Goal: Task Accomplishment & Management: Manage account settings

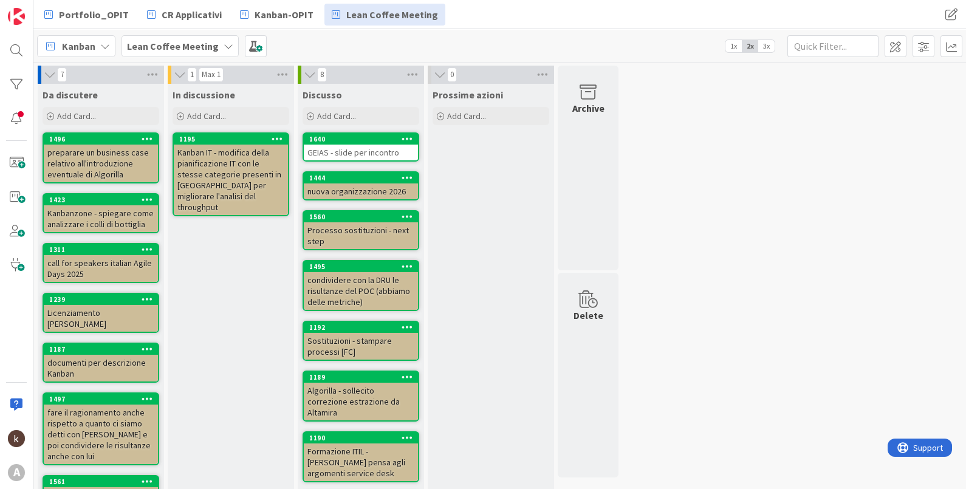
click at [768, 44] on span "3x" at bounding box center [766, 46] width 16 height 12
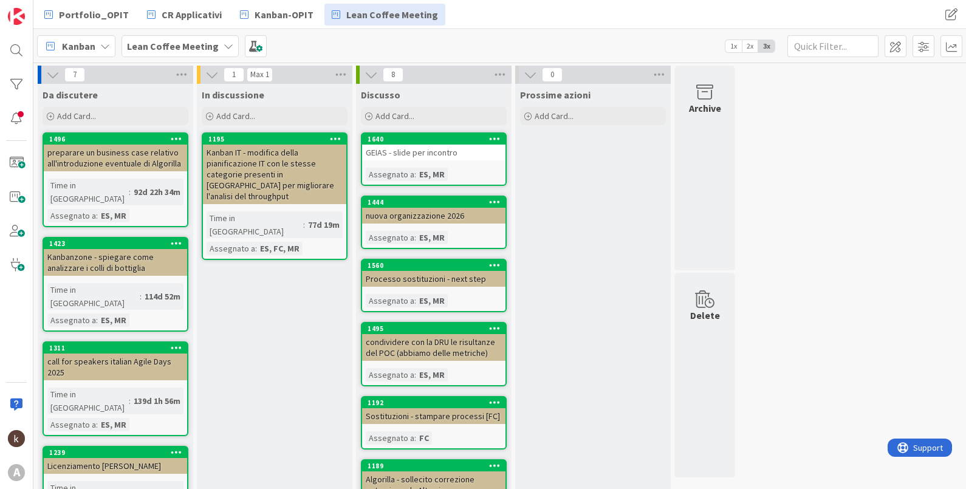
click at [262, 143] on div "1195" at bounding box center [274, 139] width 143 height 11
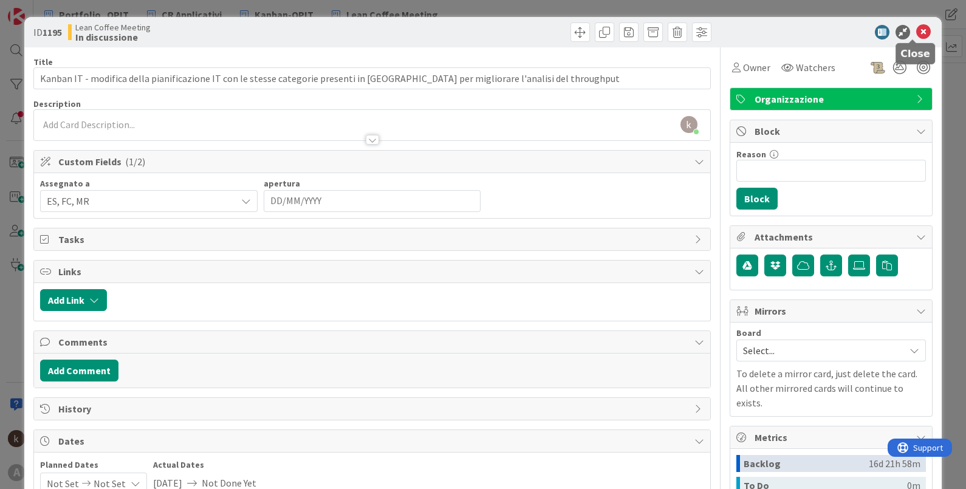
click at [919, 27] on icon at bounding box center [923, 32] width 15 height 15
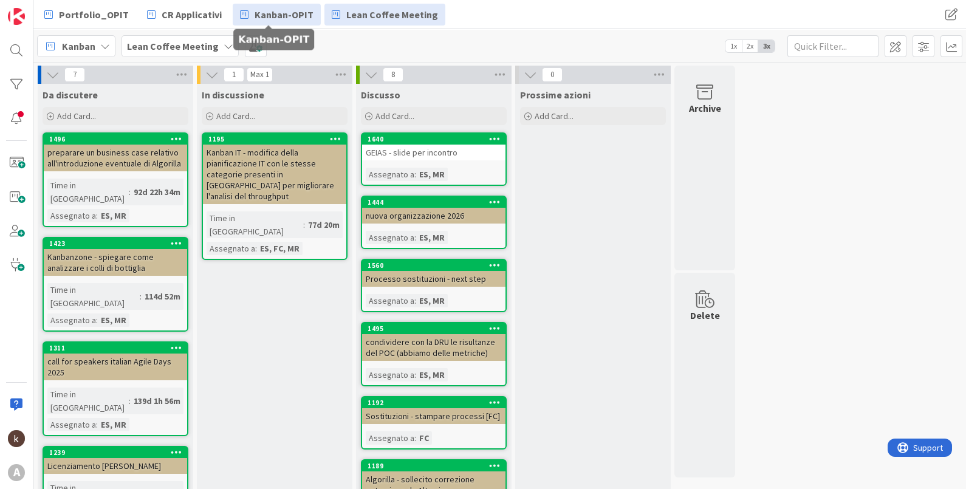
click at [289, 12] on span "Kanban-OPIT" at bounding box center [284, 14] width 59 height 15
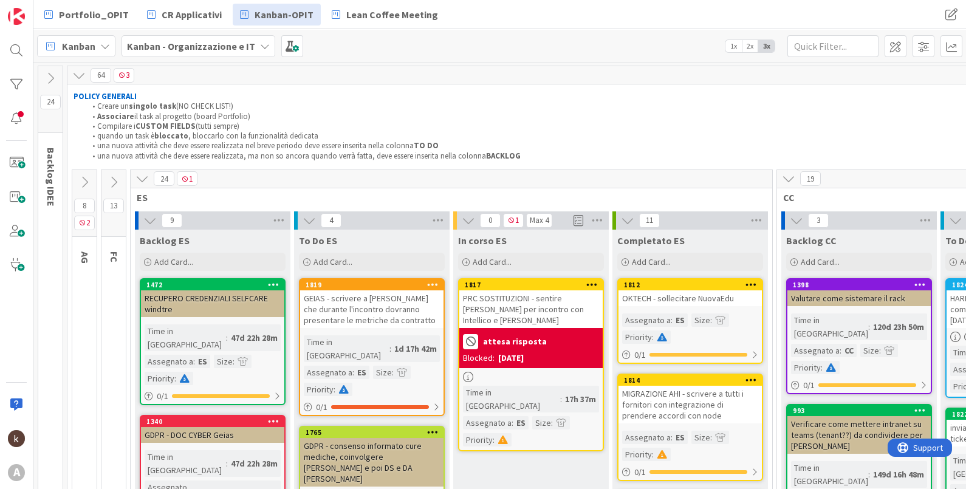
click at [298, 49] on div "Kanban Kanban - Organizzazione e IT 1x 2x 3x" at bounding box center [499, 45] width 932 height 33
click at [292, 49] on span at bounding box center [292, 46] width 22 height 22
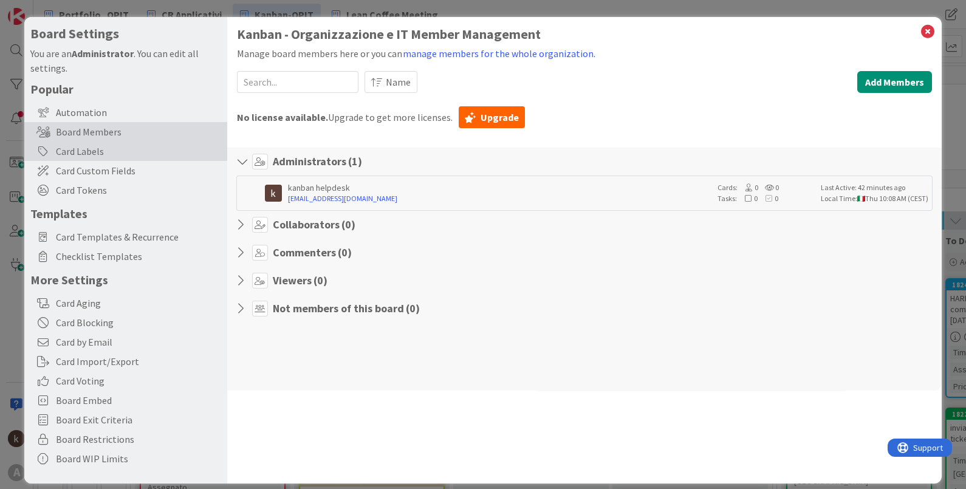
click at [152, 150] on div "Card Labels" at bounding box center [125, 151] width 203 height 19
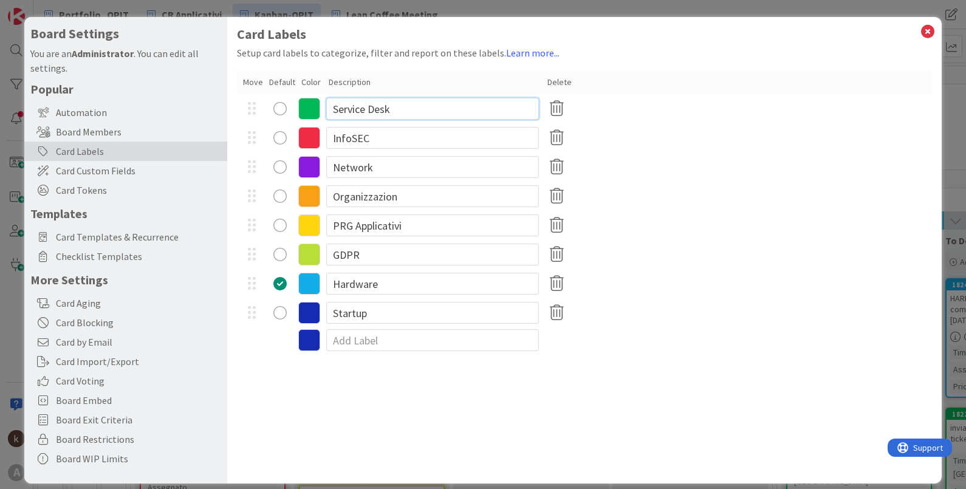
drag, startPoint x: 329, startPoint y: 109, endPoint x: 392, endPoint y: 110, distance: 63.2
click at [392, 110] on input "Service Desk" at bounding box center [432, 109] width 213 height 22
click at [331, 111] on input "Service Desk" at bounding box center [432, 109] width 213 height 22
drag, startPoint x: 333, startPoint y: 104, endPoint x: 397, endPoint y: 106, distance: 63.2
click at [397, 106] on input "Service Desk" at bounding box center [432, 109] width 213 height 22
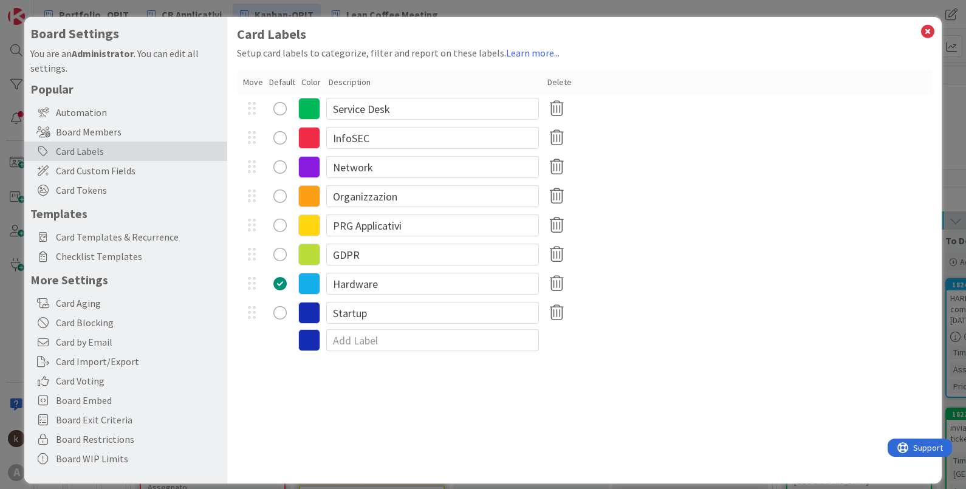
click at [705, 393] on div "Card Labels Setup card labels to categorize, filter and report on these labels.…" at bounding box center [584, 250] width 715 height 466
click at [333, 106] on input "Service Desk" at bounding box center [432, 109] width 213 height 22
type input "OPS - Service Desk"
click at [331, 137] on input "InfoSEC" at bounding box center [432, 138] width 213 height 22
type input "OPS - InfoSEC"
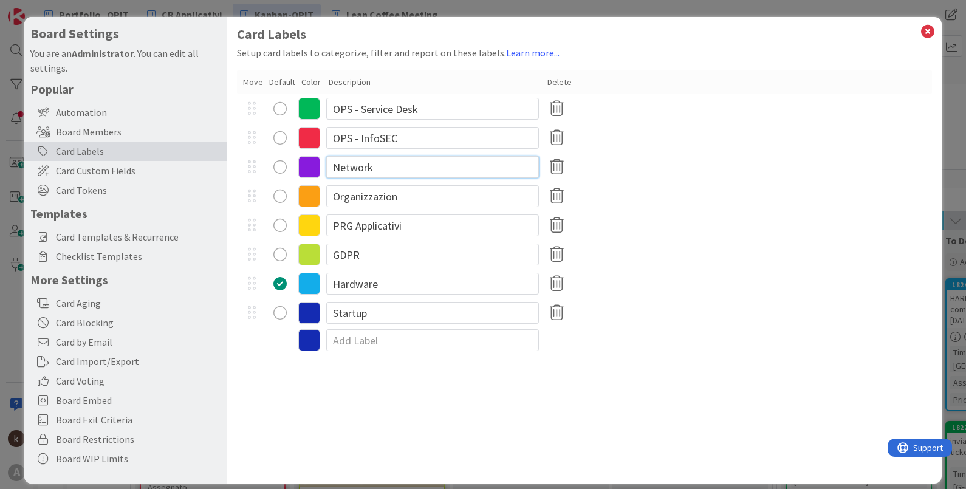
click at [330, 167] on input "Network" at bounding box center [432, 167] width 213 height 22
type input "OPS - Network"
drag, startPoint x: 403, startPoint y: 202, endPoint x: 331, endPoint y: 198, distance: 71.8
click at [331, 198] on input "Organizzazion" at bounding box center [432, 196] width 213 height 22
type input "S"
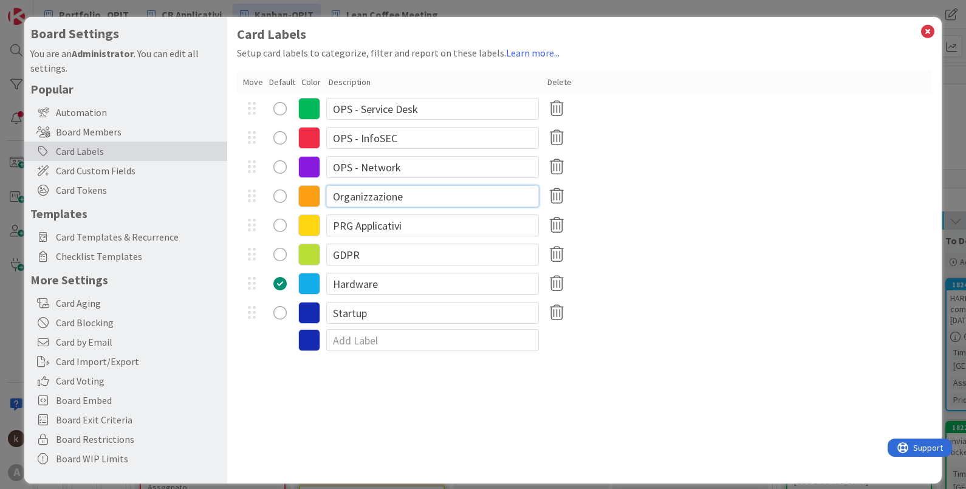
type input "Organizzazione"
drag, startPoint x: 334, startPoint y: 221, endPoint x: 420, endPoint y: 227, distance: 86.4
click at [420, 227] on input "PRG Applicativi" at bounding box center [432, 225] width 213 height 22
type input "Sviluppo (ex prg applicativi)"
radio button "radio"
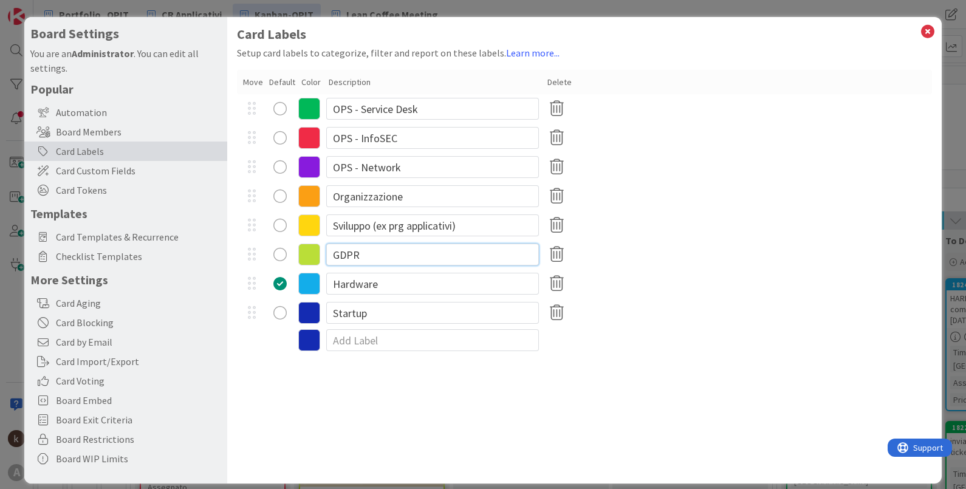
drag, startPoint x: 372, startPoint y: 253, endPoint x: 340, endPoint y: 250, distance: 31.7
click at [341, 250] on input "GDPR" at bounding box center [432, 255] width 213 height 22
type input "G"
type input "Compliance"
click at [333, 285] on input "Hardware" at bounding box center [432, 284] width 213 height 22
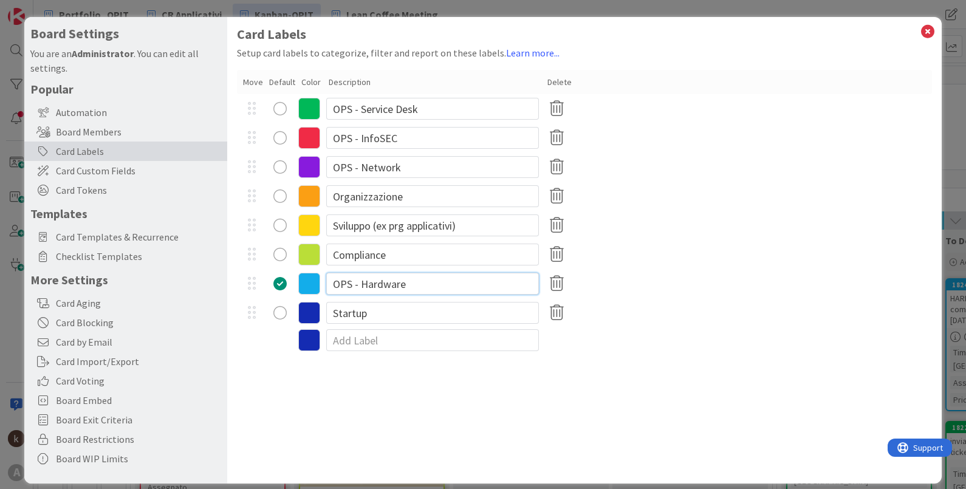
type input "OPS - Hardware"
click at [332, 313] on input "Startup" at bounding box center [432, 313] width 213 height 22
type input "OPS - Startup"
click at [771, 314] on div "OPS - Startup" at bounding box center [584, 312] width 695 height 29
click at [109, 134] on div "Board Members" at bounding box center [125, 131] width 203 height 19
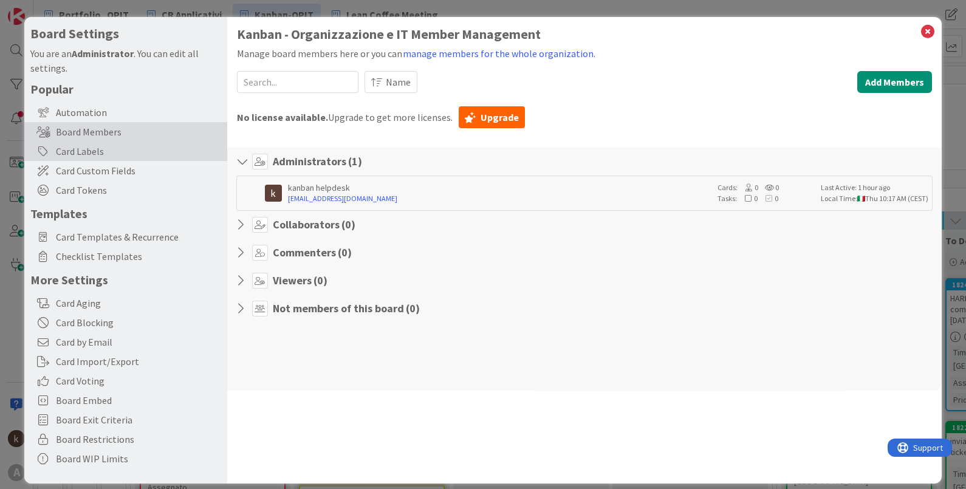
click at [103, 148] on div "Card Labels" at bounding box center [125, 151] width 203 height 19
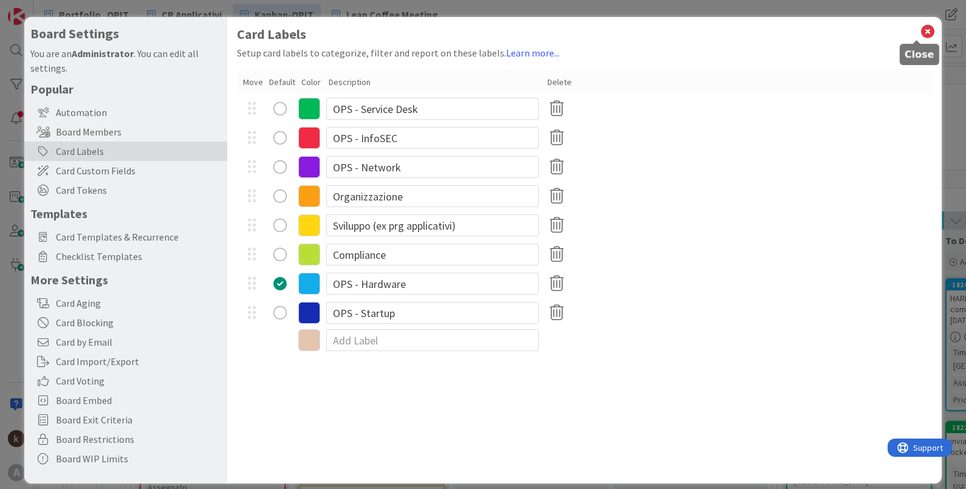
click at [920, 30] on icon at bounding box center [928, 31] width 16 height 17
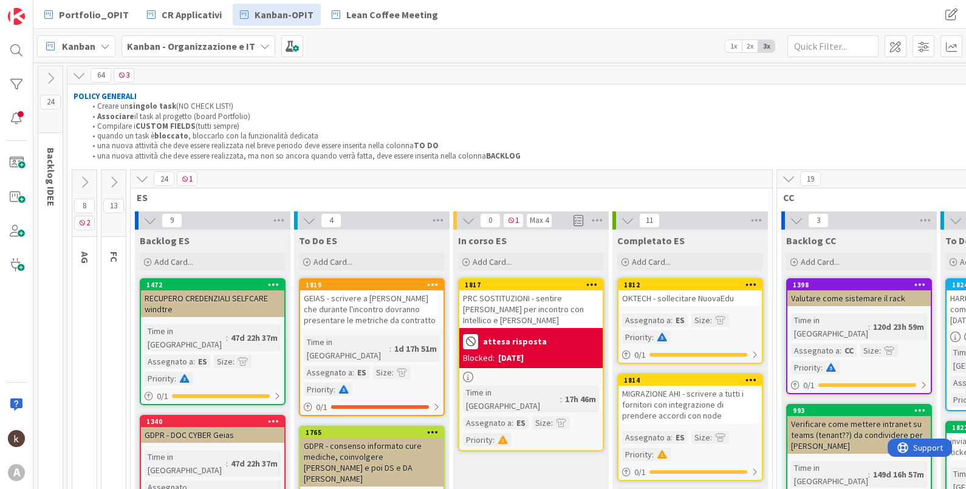
click at [533, 294] on div "PRC SOSTITUZIONI - sentire [PERSON_NAME] per incontro con Intellico e [PERSON_N…" at bounding box center [530, 309] width 143 height 38
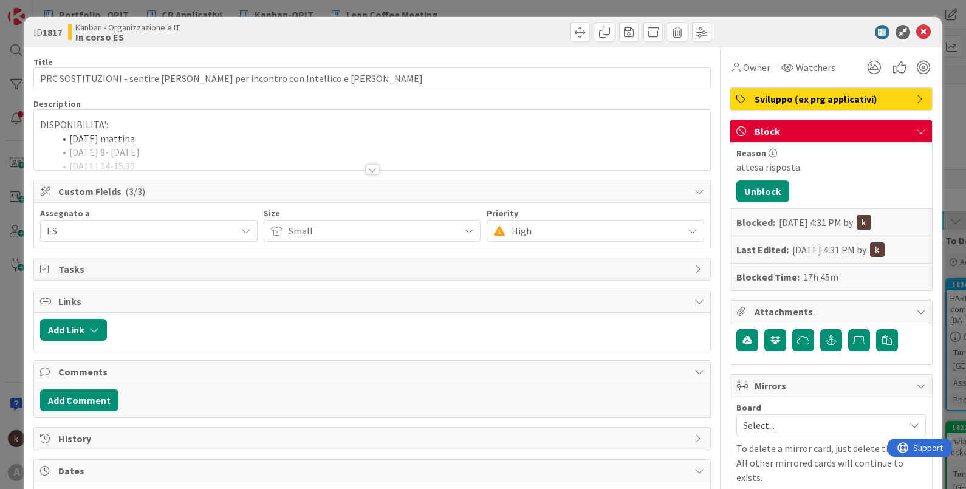
click at [808, 98] on span "Sviluppo (ex prg applicativi)" at bounding box center [831, 99] width 155 height 15
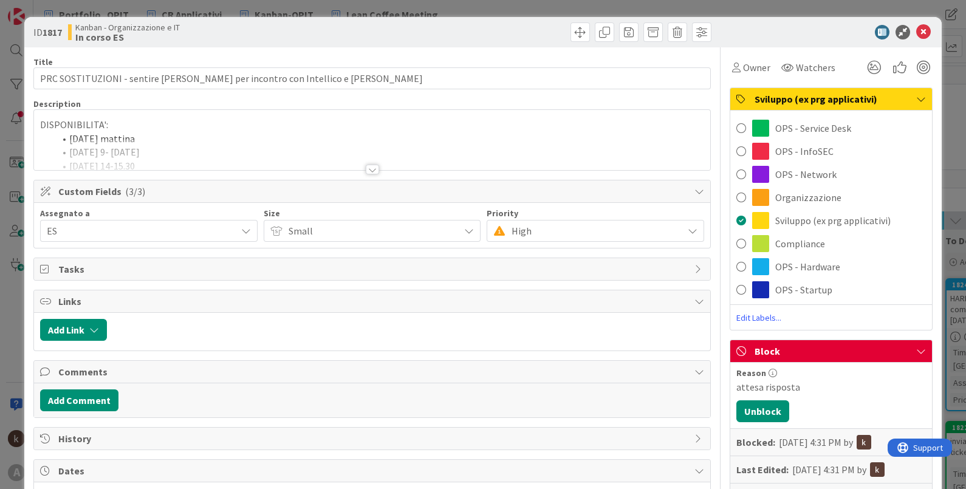
click at [808, 98] on span "Sviluppo (ex prg applicativi)" at bounding box center [831, 99] width 155 height 15
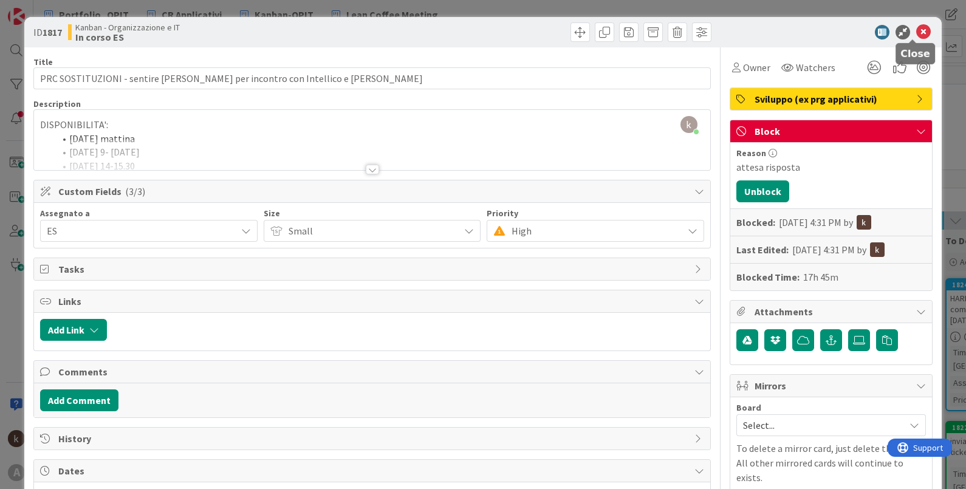
click at [916, 35] on icon at bounding box center [923, 32] width 15 height 15
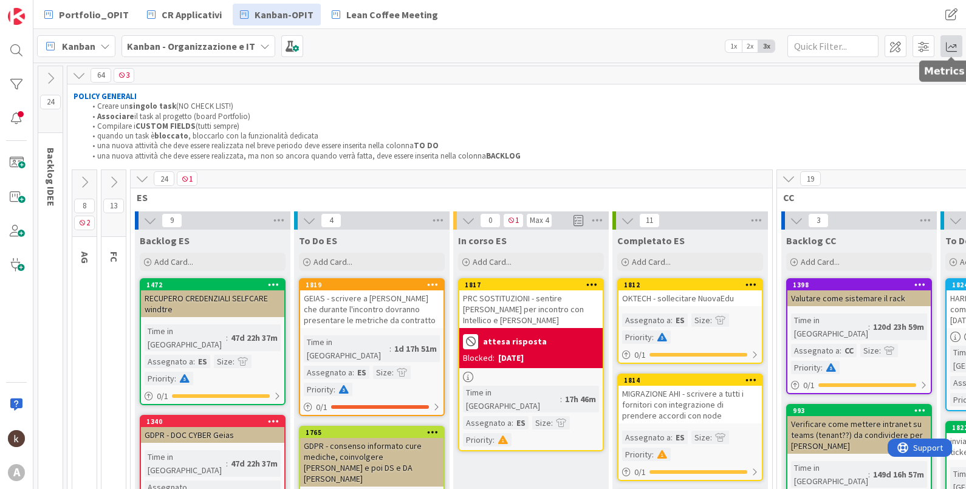
click at [949, 47] on span at bounding box center [951, 46] width 22 height 22
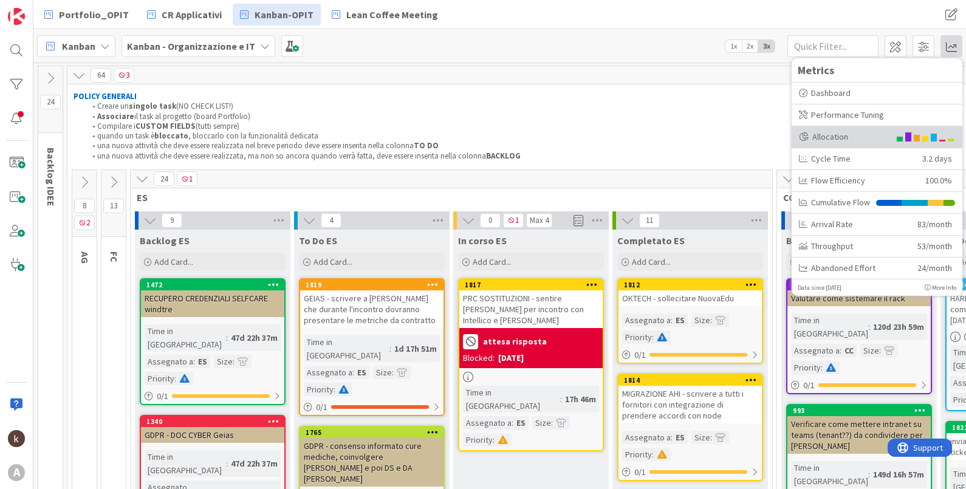
click at [873, 131] on div "Allocation" at bounding box center [844, 136] width 91 height 13
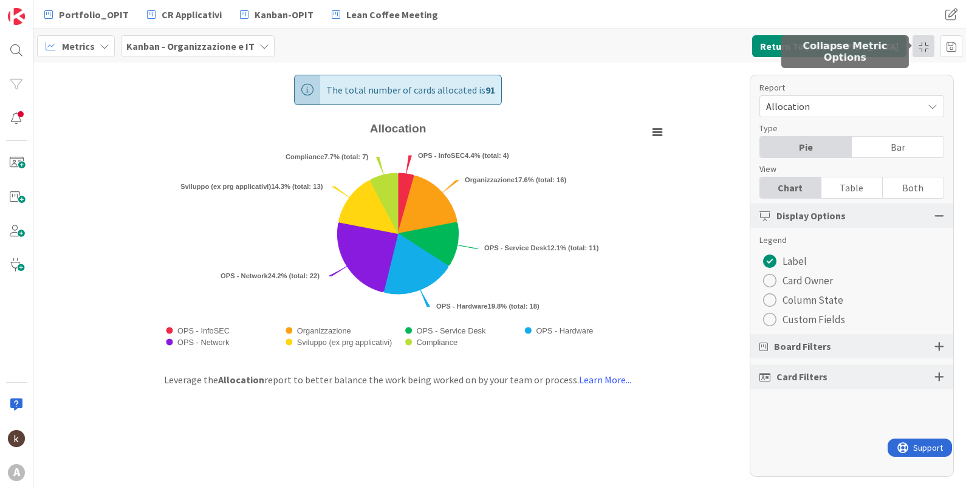
click at [915, 42] on div at bounding box center [923, 46] width 22 height 22
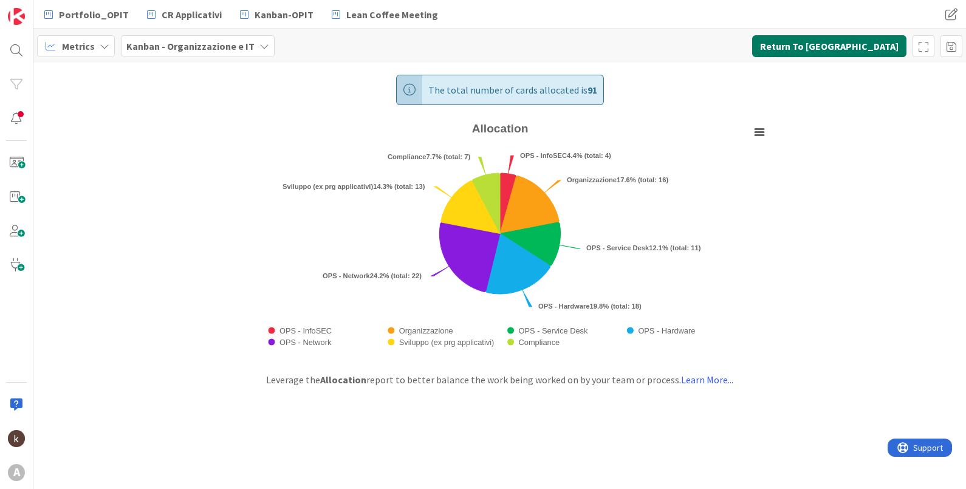
click at [884, 45] on button "Return To [GEOGRAPHIC_DATA]" at bounding box center [829, 46] width 154 height 22
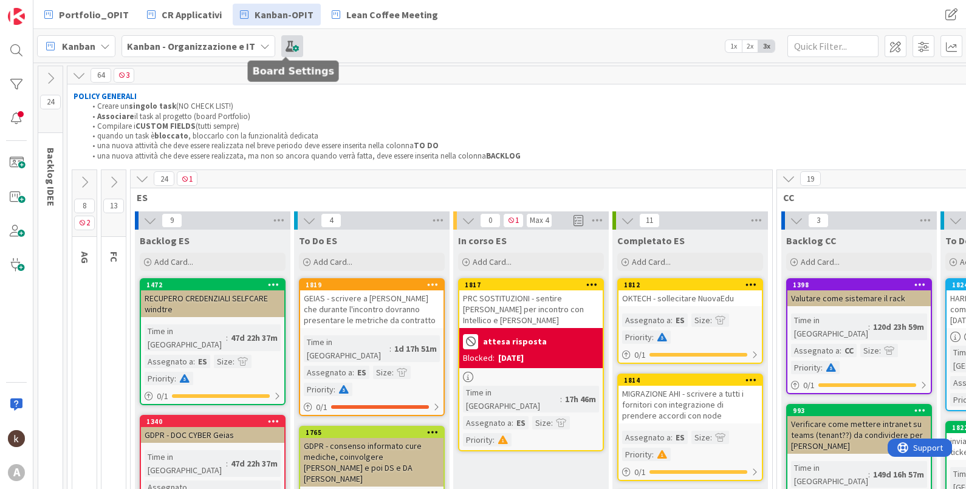
click at [284, 47] on span at bounding box center [292, 46] width 22 height 22
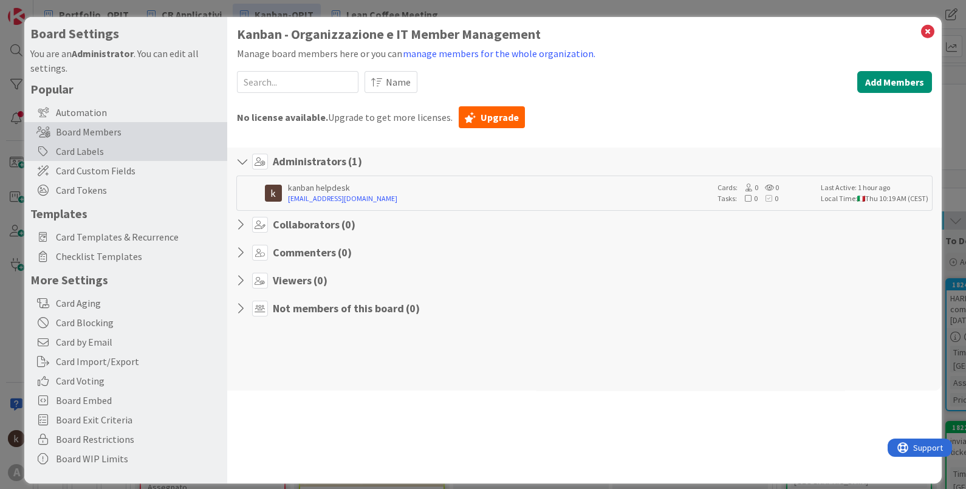
click at [145, 151] on div "Card Labels" at bounding box center [125, 151] width 203 height 19
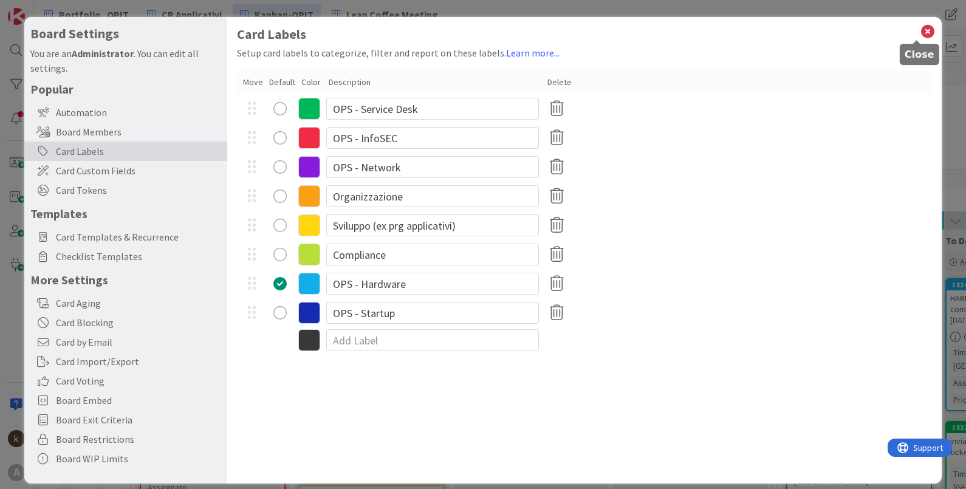
drag, startPoint x: 912, startPoint y: 30, endPoint x: 877, endPoint y: 101, distance: 79.1
click at [920, 30] on icon at bounding box center [928, 31] width 16 height 17
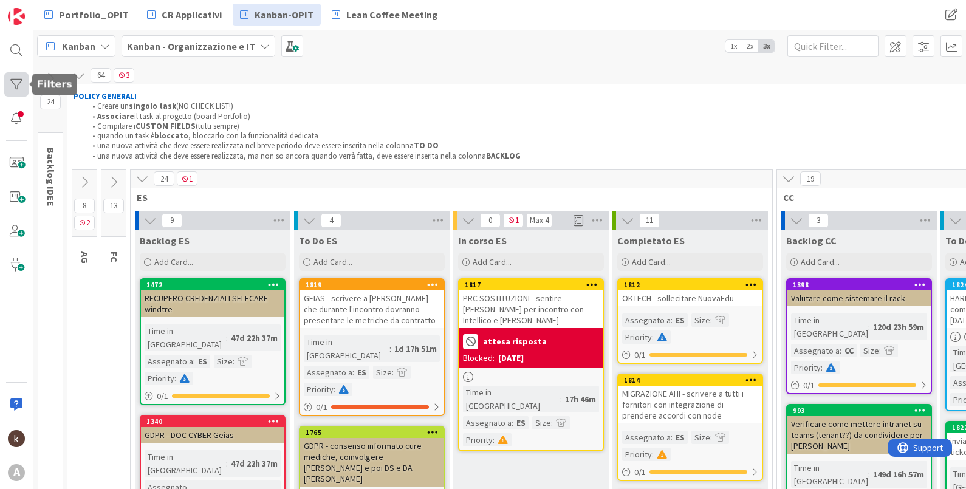
click at [19, 73] on div at bounding box center [16, 84] width 24 height 24
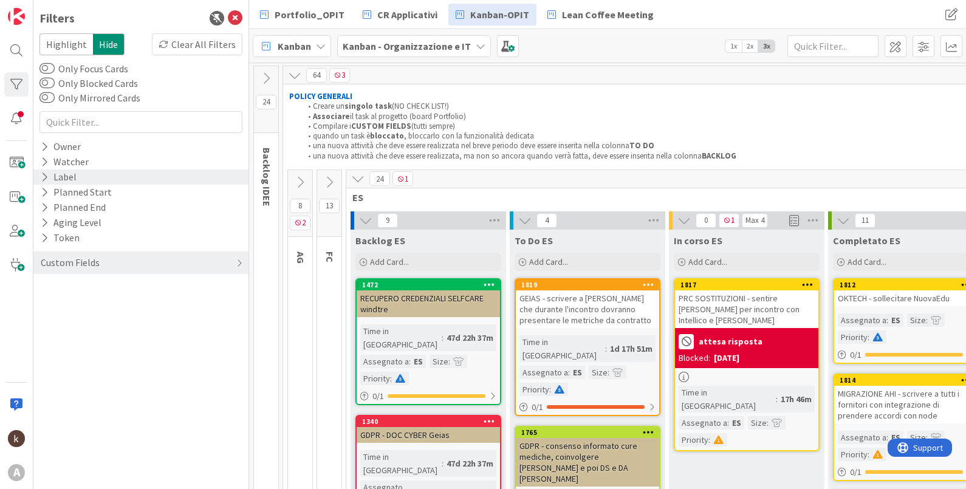
click at [43, 177] on icon at bounding box center [45, 177] width 8 height 10
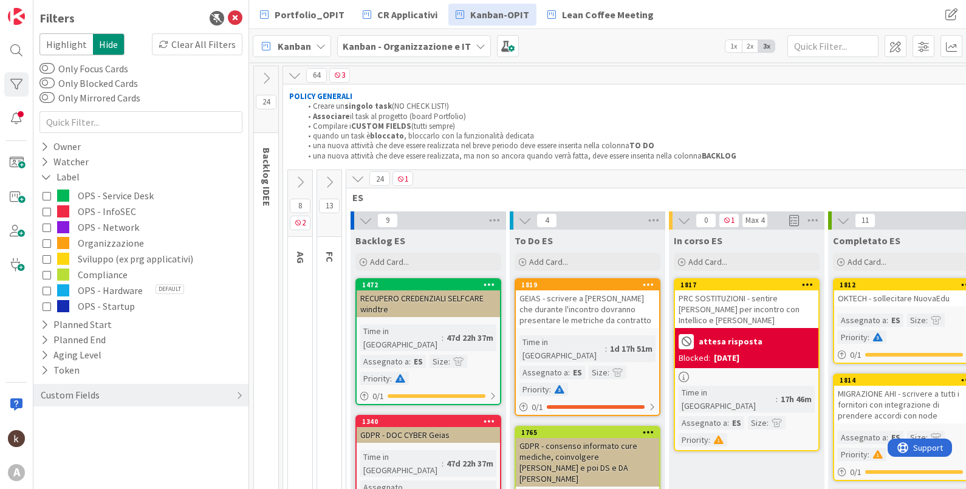
click at [54, 248] on button "Organizzazione" at bounding box center [141, 243] width 197 height 16
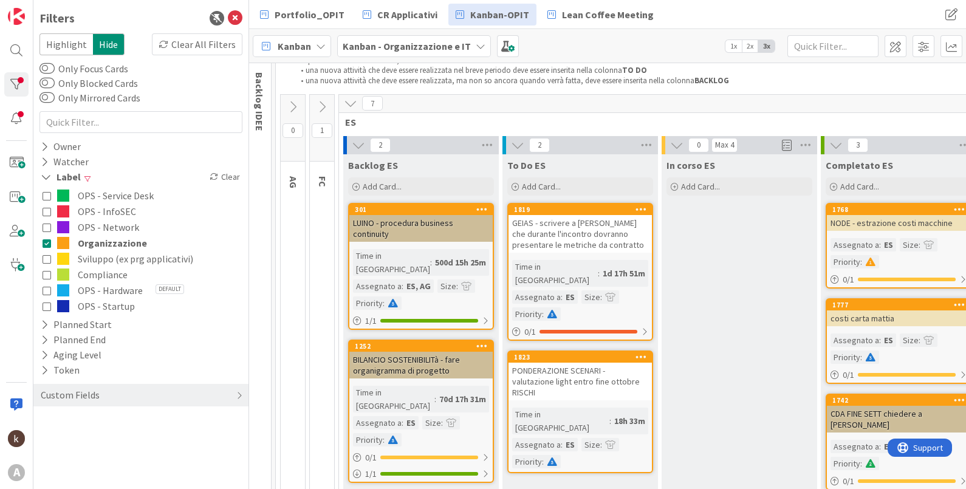
scroll to position [75, 0]
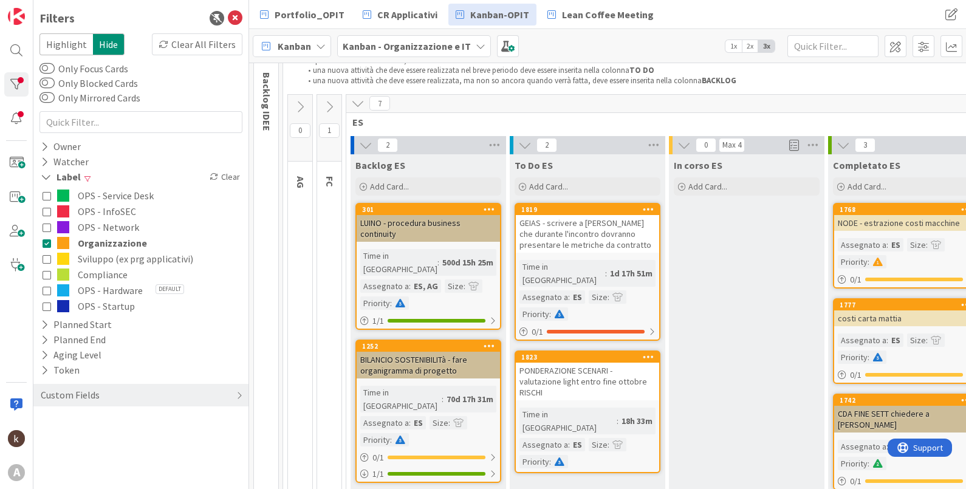
click at [328, 109] on icon at bounding box center [329, 106] width 13 height 13
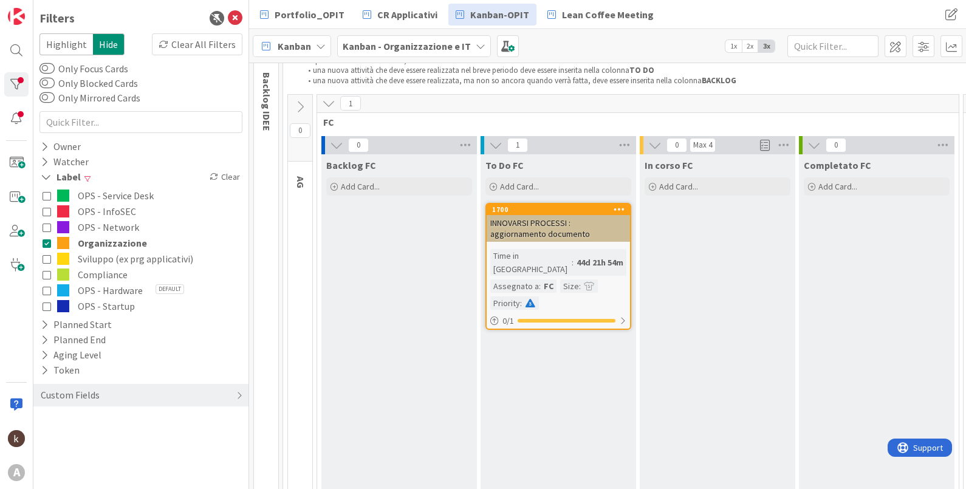
click at [298, 98] on button at bounding box center [300, 107] width 24 height 18
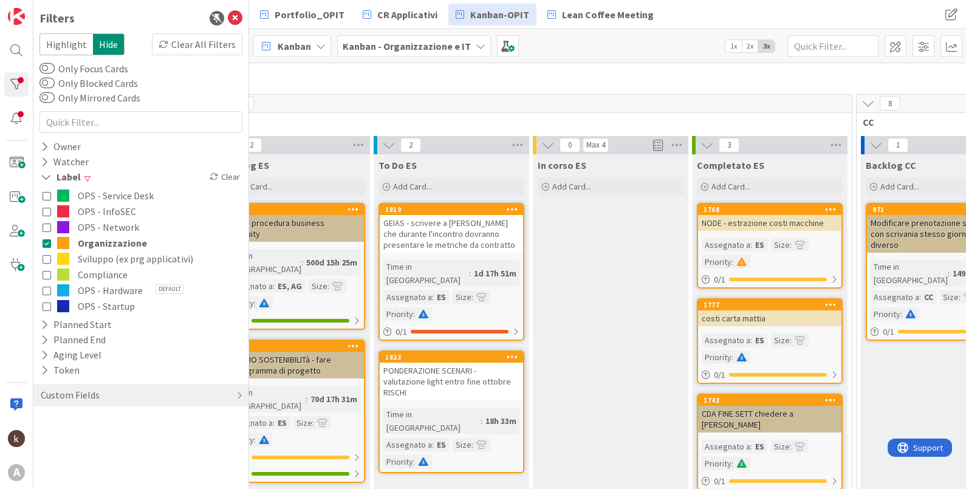
scroll to position [75, 982]
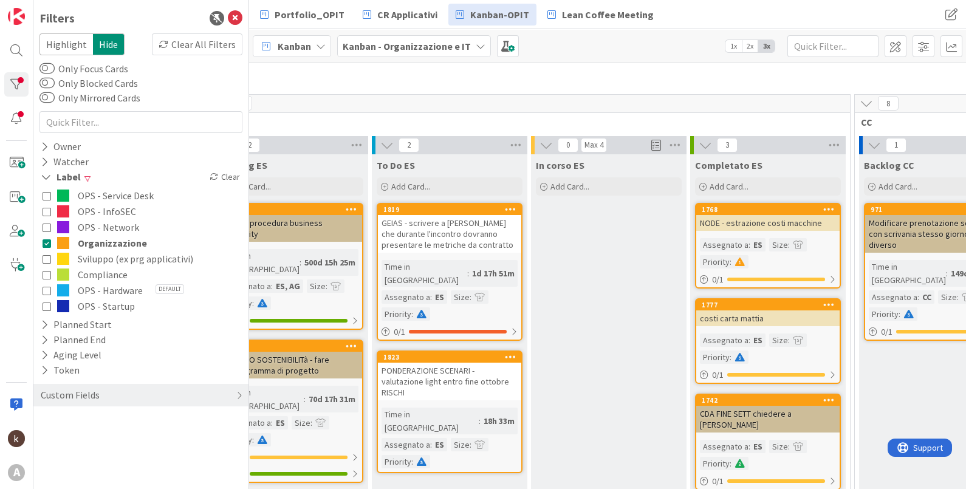
click at [465, 246] on div "GEIAS - scrivere a [PERSON_NAME] che durante l'incontro dovranno presentare le …" at bounding box center [449, 234] width 143 height 38
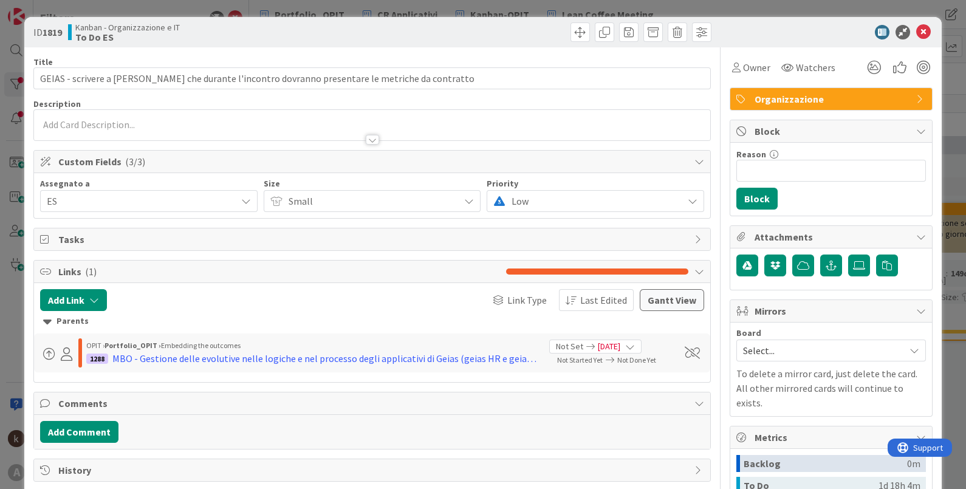
click at [759, 94] on span "Organizzazione" at bounding box center [831, 99] width 155 height 15
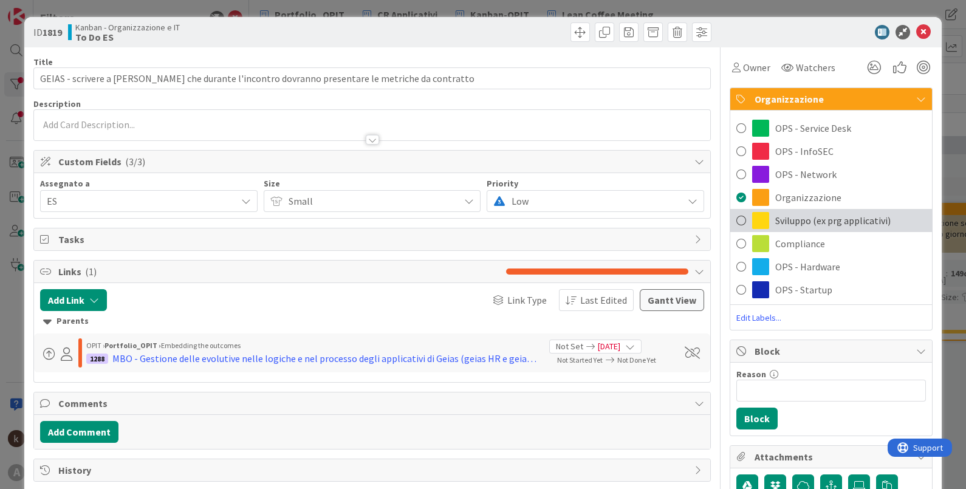
click at [775, 220] on span "Sviluppo (ex prg applicativi)" at bounding box center [832, 220] width 115 height 15
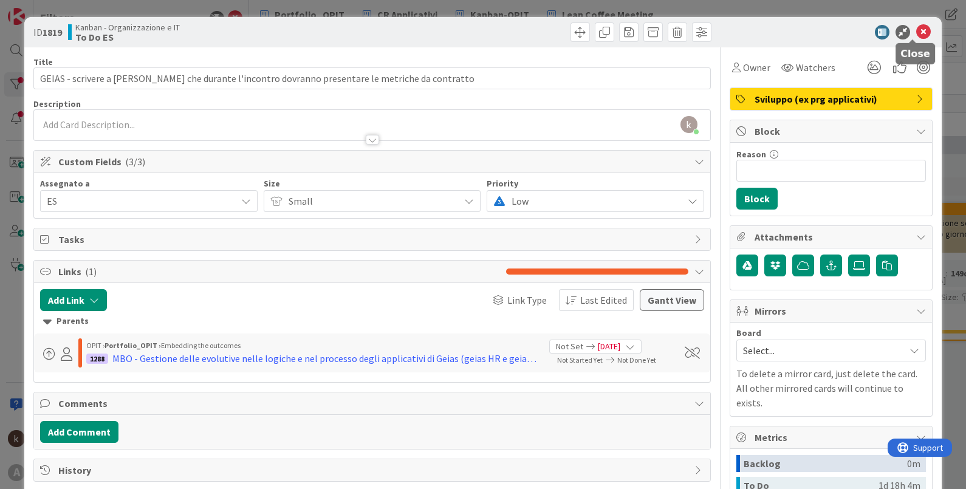
click at [916, 32] on icon at bounding box center [923, 32] width 15 height 15
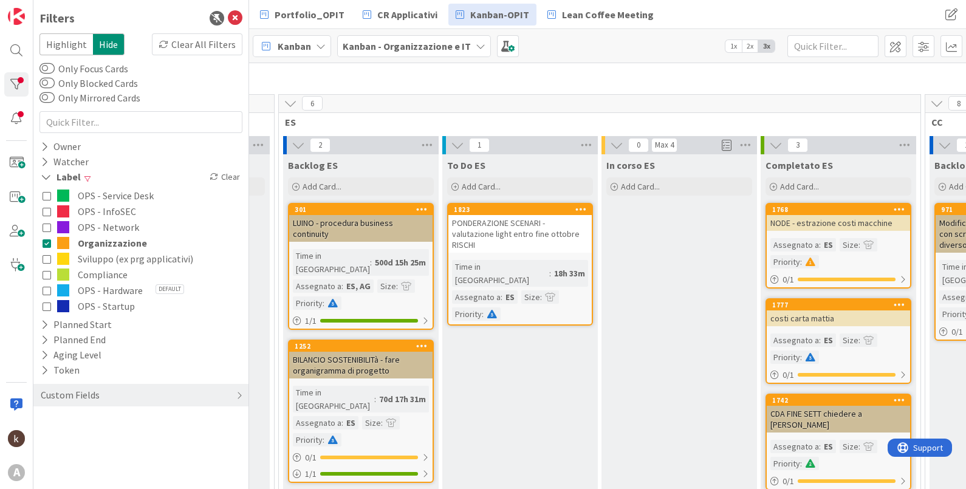
scroll to position [75, 914]
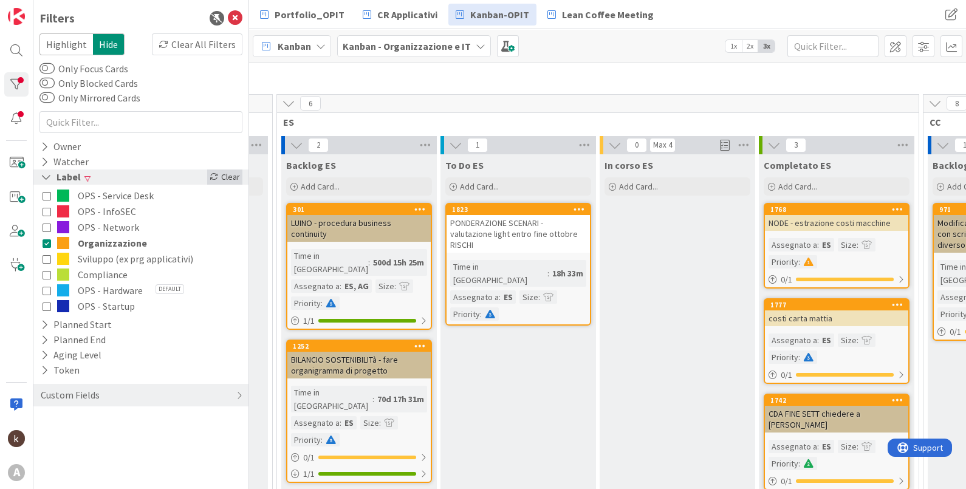
click at [231, 174] on div "Clear" at bounding box center [224, 176] width 35 height 15
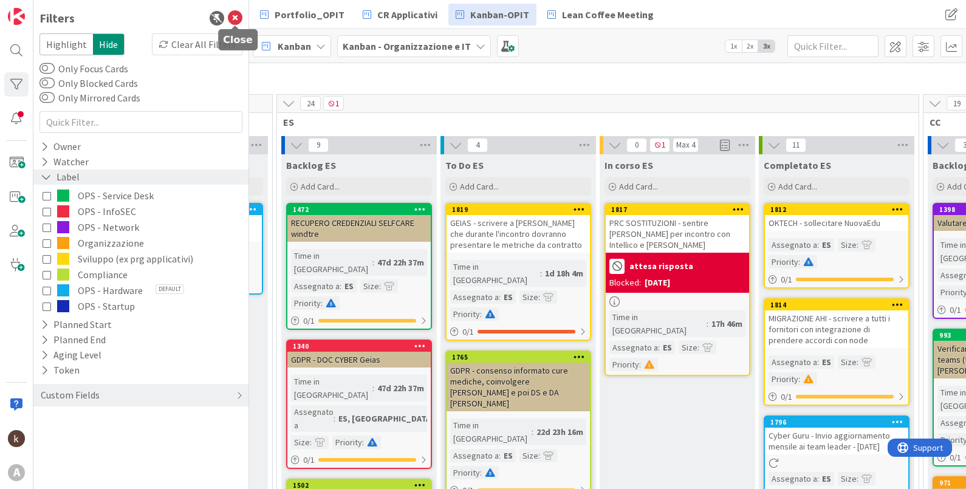
click at [234, 12] on icon at bounding box center [235, 18] width 15 height 15
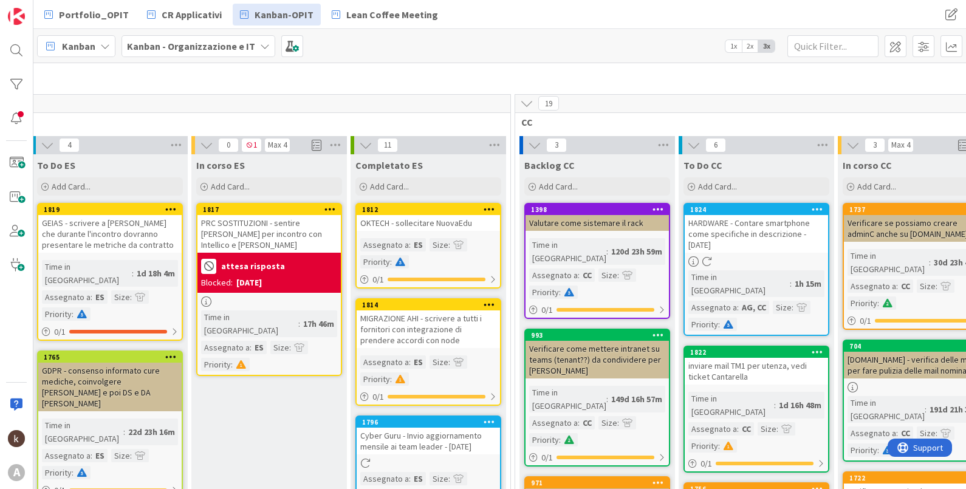
scroll to position [75, 1104]
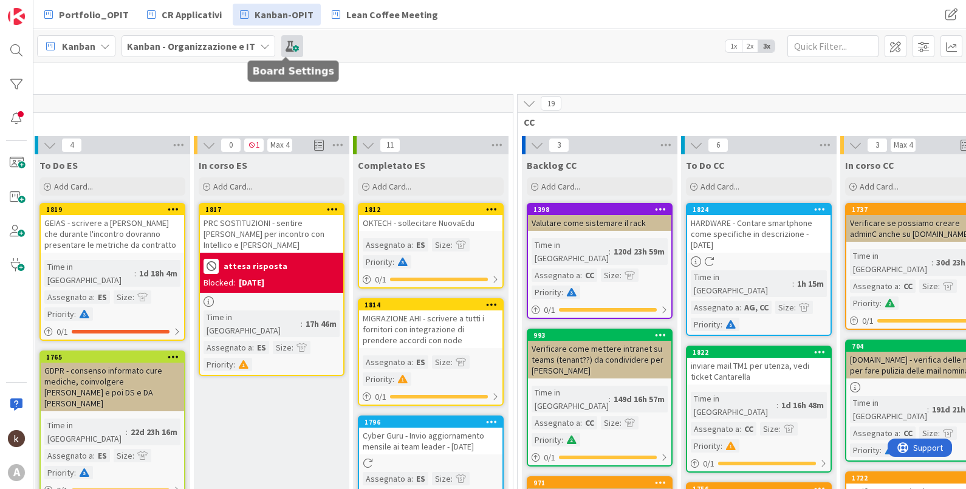
click at [285, 49] on span at bounding box center [292, 46] width 22 height 22
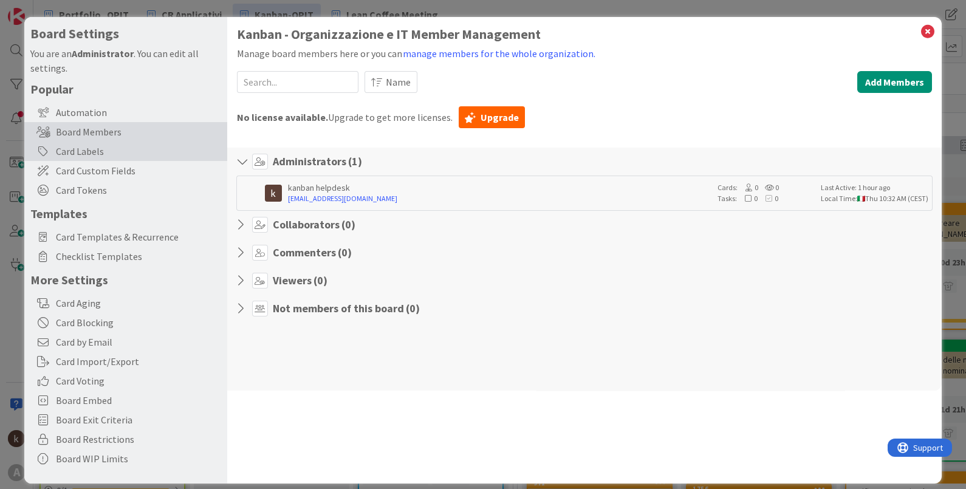
click at [113, 146] on div "Card Labels" at bounding box center [125, 151] width 203 height 19
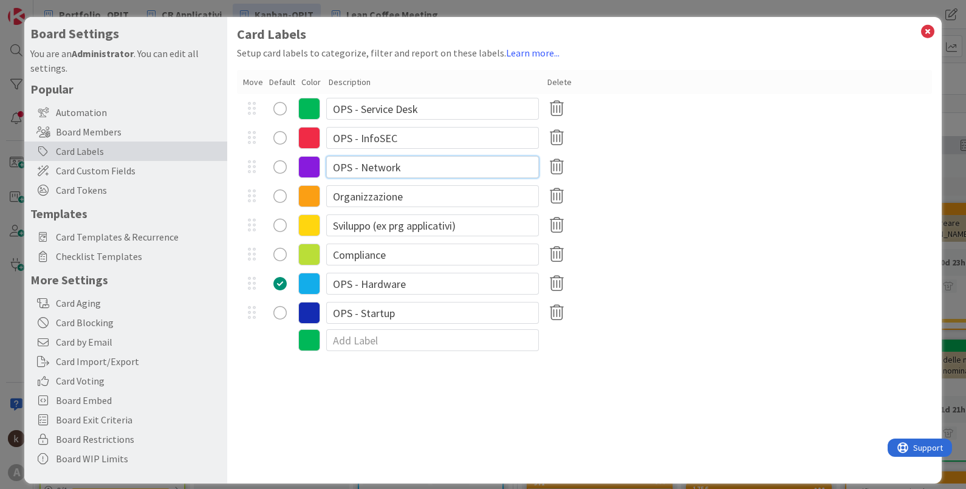
click at [419, 168] on input "OPS - Network" at bounding box center [432, 167] width 213 height 22
click at [382, 172] on input "OPS - Network" at bounding box center [432, 167] width 213 height 22
type input "OPS - Sistemistica"
click at [920, 33] on icon at bounding box center [928, 31] width 16 height 17
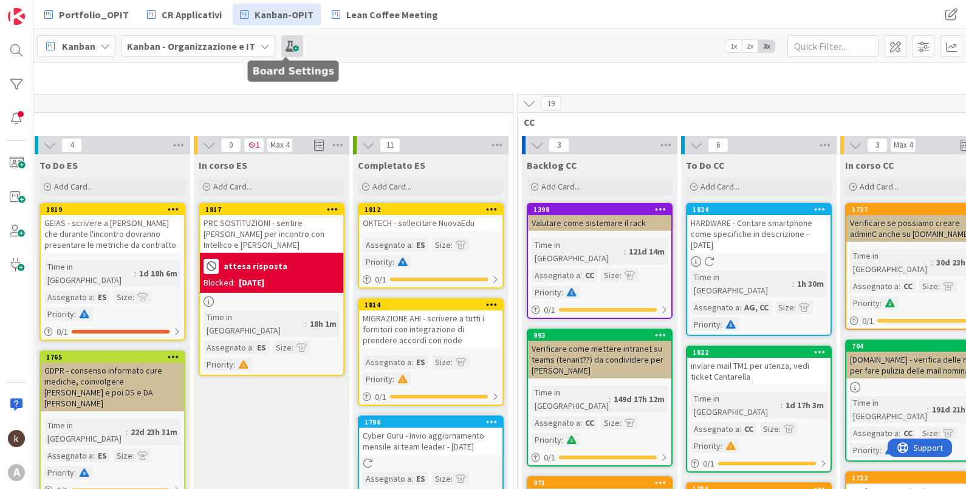
click at [295, 53] on span at bounding box center [292, 46] width 22 height 22
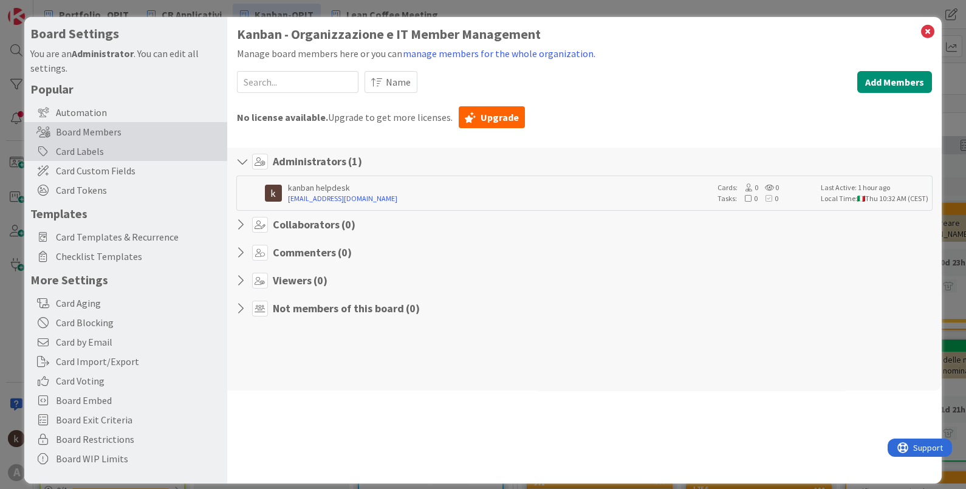
click at [92, 152] on div "Card Labels" at bounding box center [125, 151] width 203 height 19
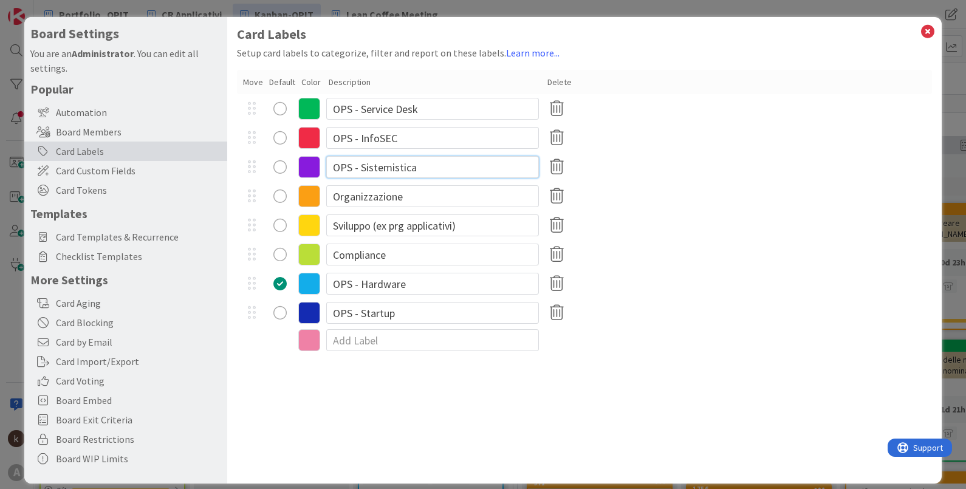
click at [433, 165] on input "OPS - Sistemistica" at bounding box center [432, 167] width 213 height 22
type input "OPS - Sistemistica (ex network)"
click at [920, 32] on icon at bounding box center [928, 31] width 16 height 17
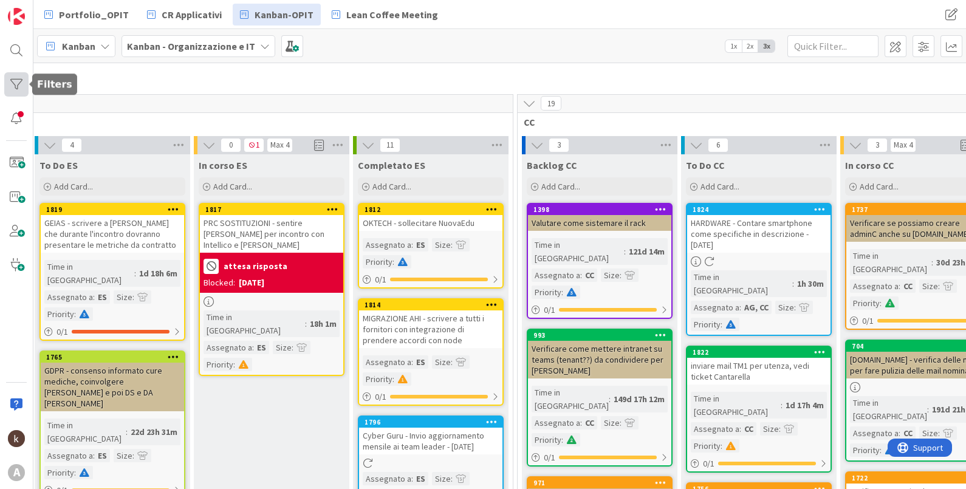
click at [12, 78] on div at bounding box center [16, 84] width 24 height 24
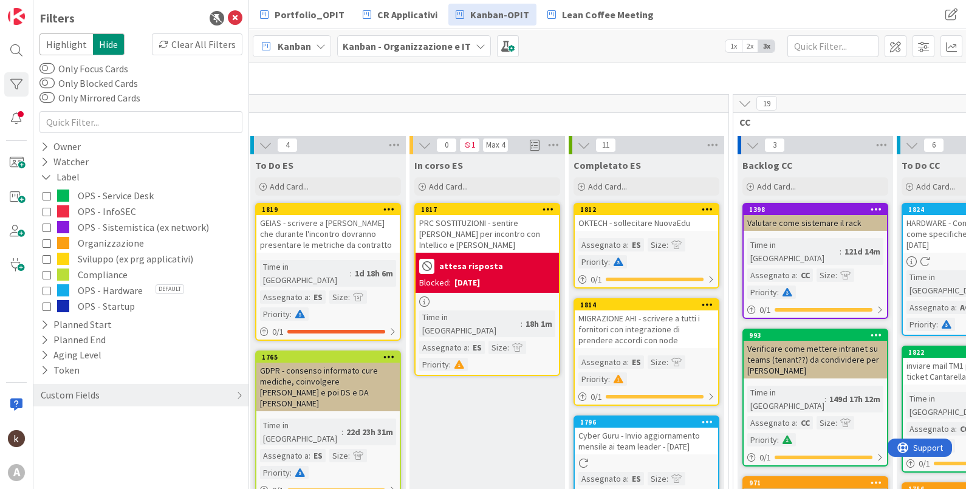
click at [101, 194] on span "OPS - Service Desk" at bounding box center [116, 196] width 76 height 16
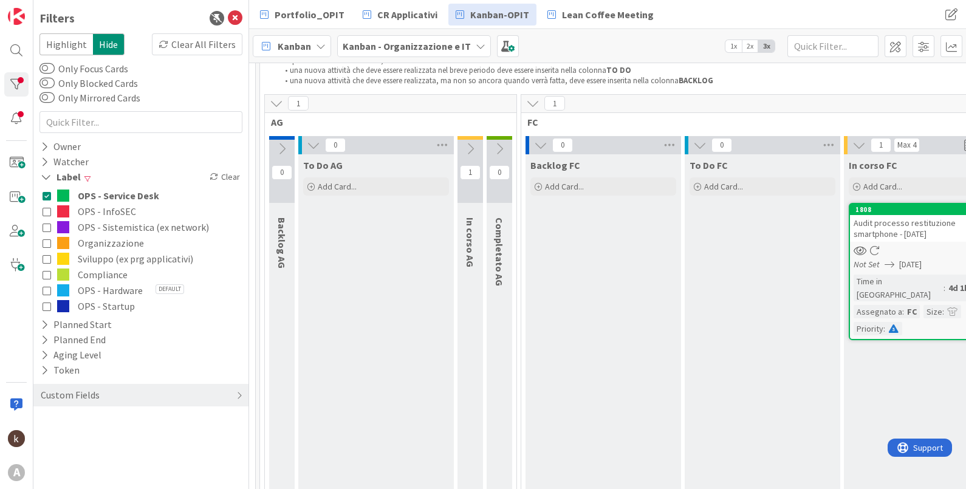
scroll to position [75, 0]
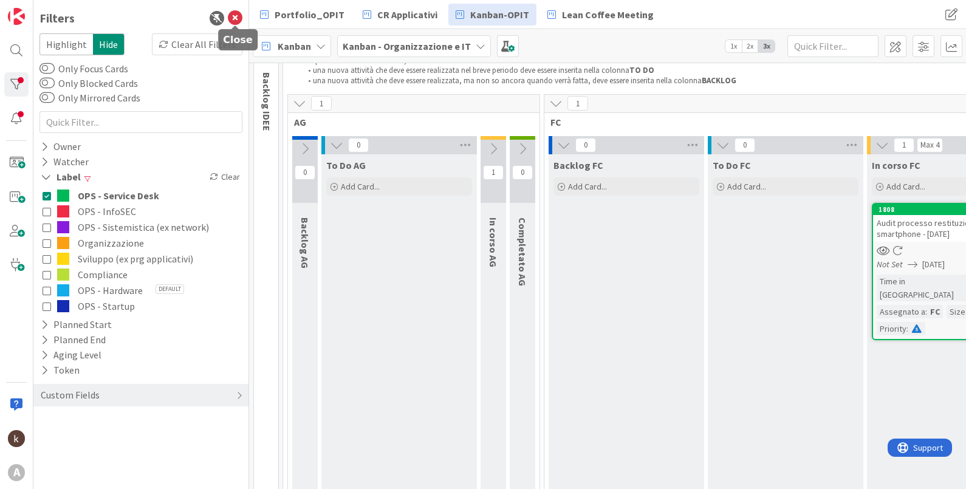
click at [235, 13] on icon at bounding box center [235, 18] width 15 height 15
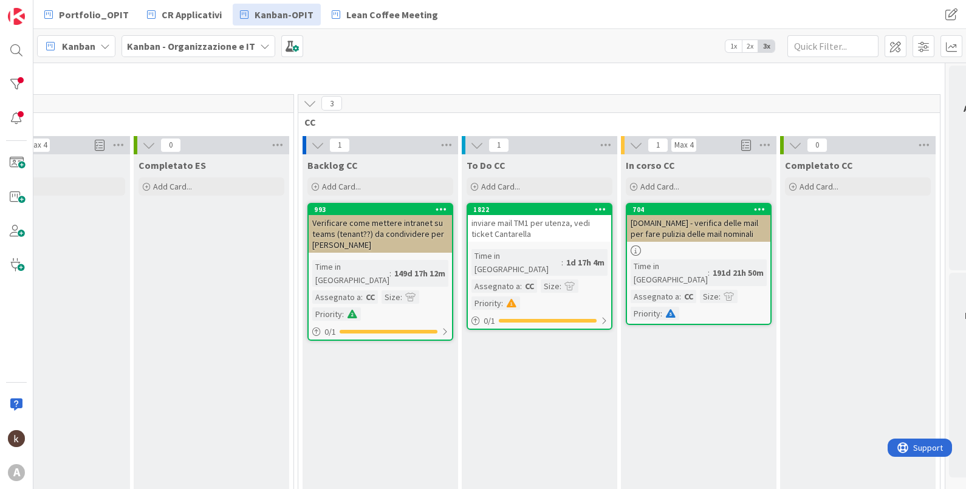
scroll to position [75, 1381]
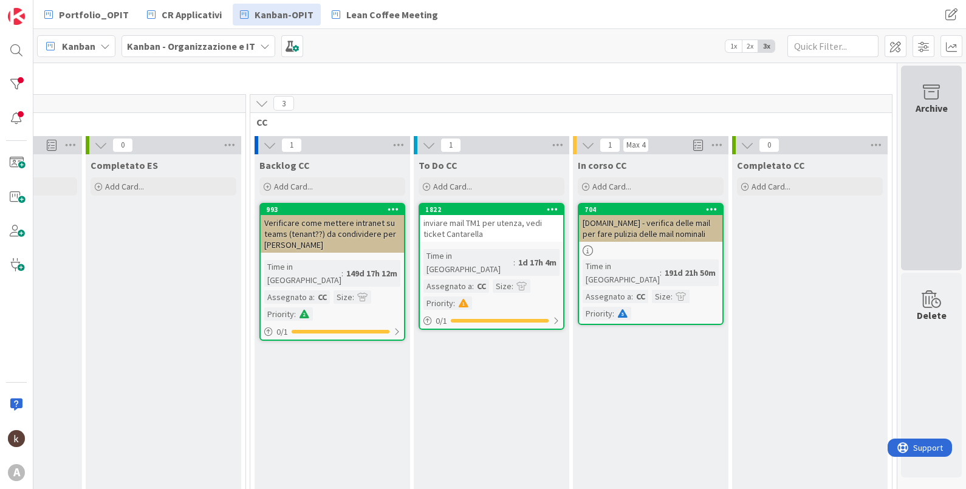
click at [901, 165] on div "Archive" at bounding box center [931, 168] width 61 height 205
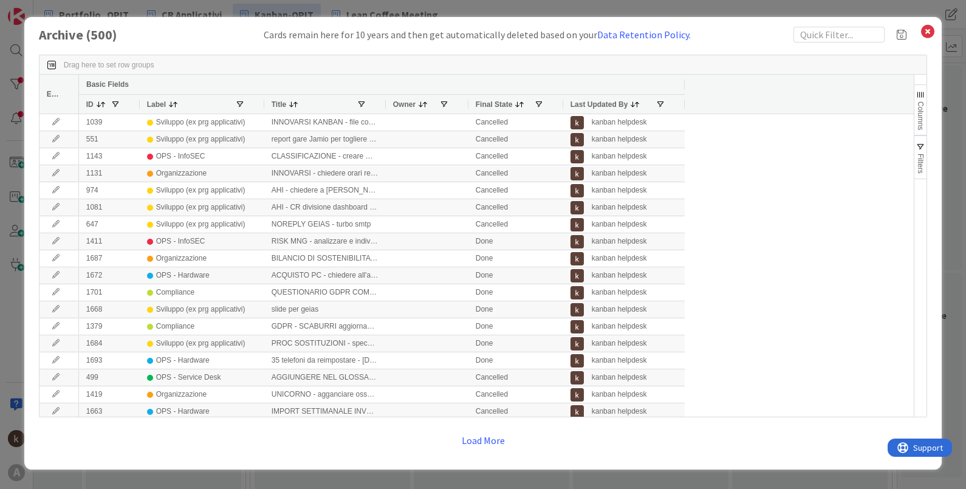
click at [917, 165] on span "Filters" at bounding box center [920, 164] width 9 height 20
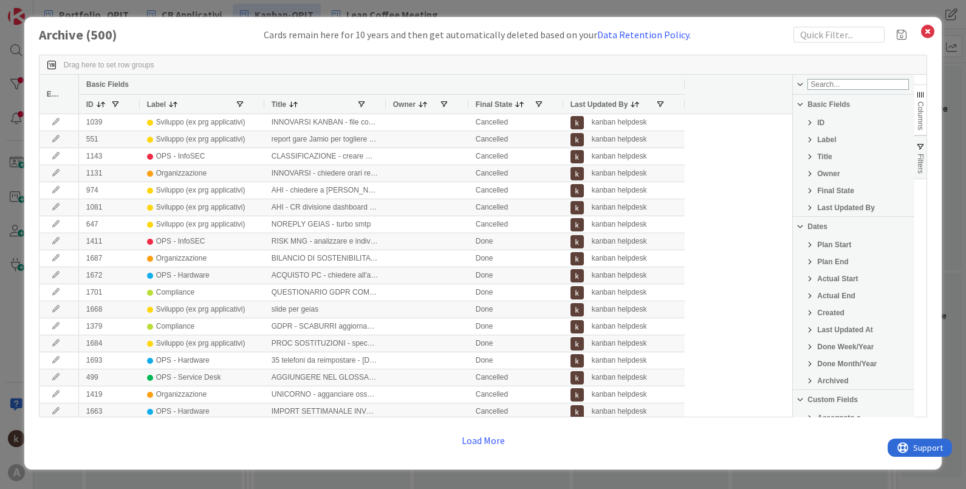
click at [807, 142] on span "Filter List 26 Filters" at bounding box center [810, 140] width 10 height 10
click at [839, 162] on div "Contains" at bounding box center [848, 157] width 105 height 9
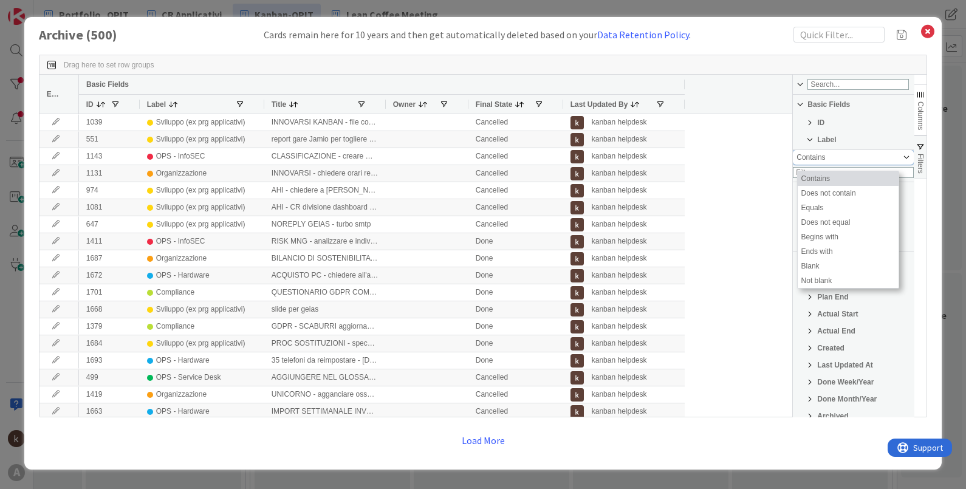
click at [839, 162] on div "Contains" at bounding box center [848, 157] width 105 height 9
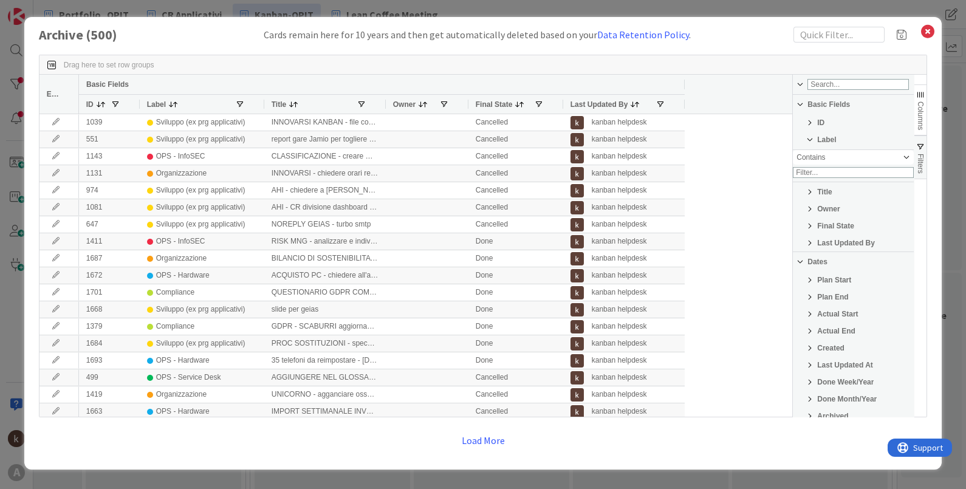
click at [809, 141] on span "Filter List 26 Filters" at bounding box center [810, 140] width 10 height 10
click at [921, 114] on span "Columns" at bounding box center [920, 115] width 9 height 29
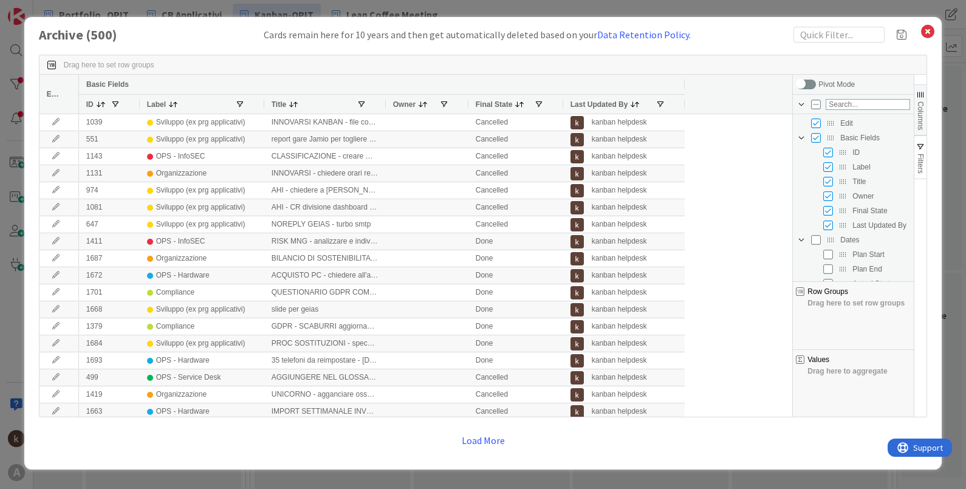
drag, startPoint x: 497, startPoint y: 437, endPoint x: 501, endPoint y: 429, distance: 8.5
click at [497, 437] on button "Load More" at bounding box center [483, 440] width 59 height 22
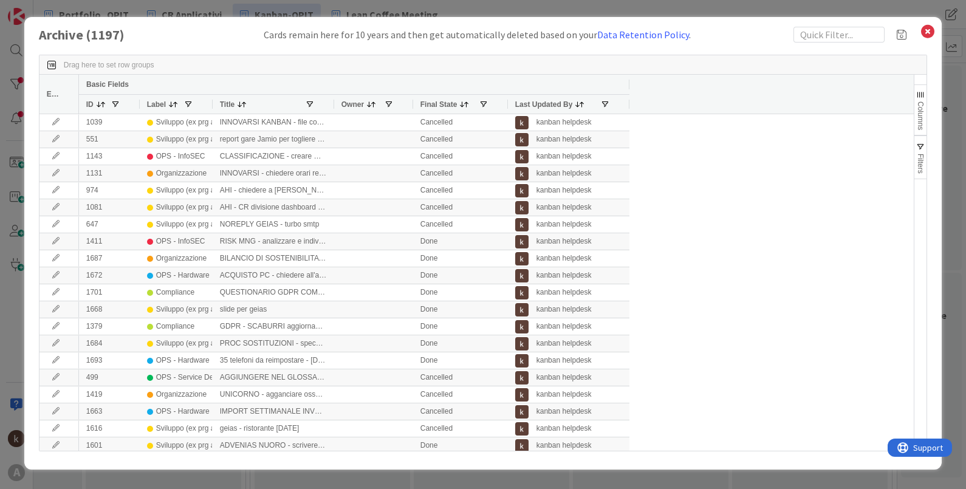
click at [921, 160] on span "Filters" at bounding box center [920, 164] width 9 height 20
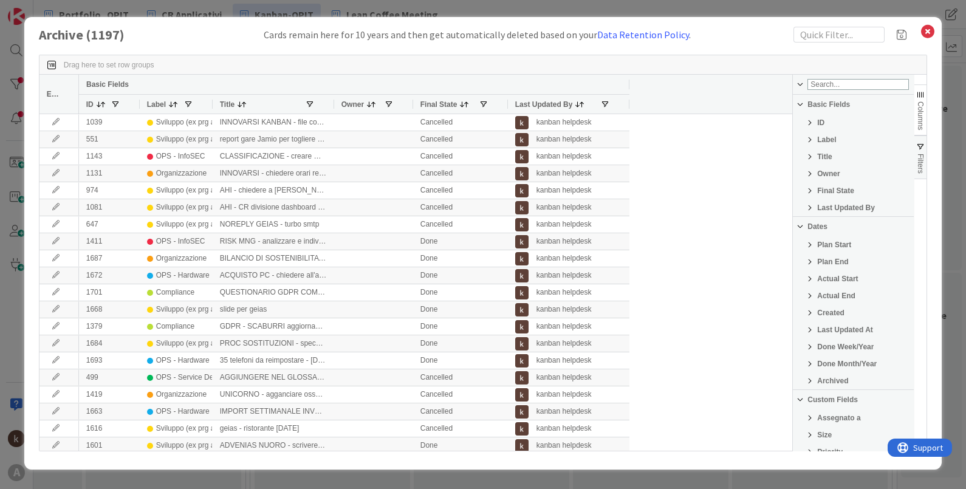
click at [812, 141] on span "Filter List 26 Filters" at bounding box center [810, 140] width 10 height 10
click at [876, 177] on input "Filter Value" at bounding box center [853, 172] width 121 height 11
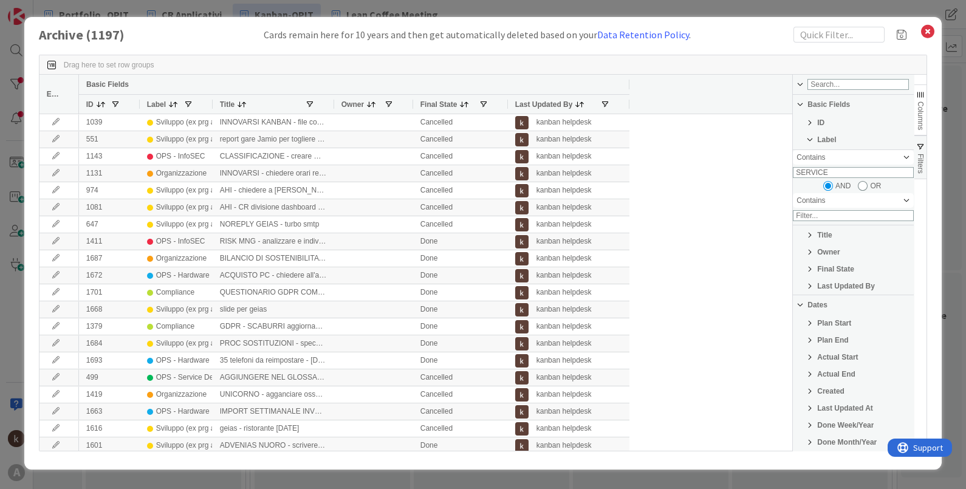
type input "SERVICE"
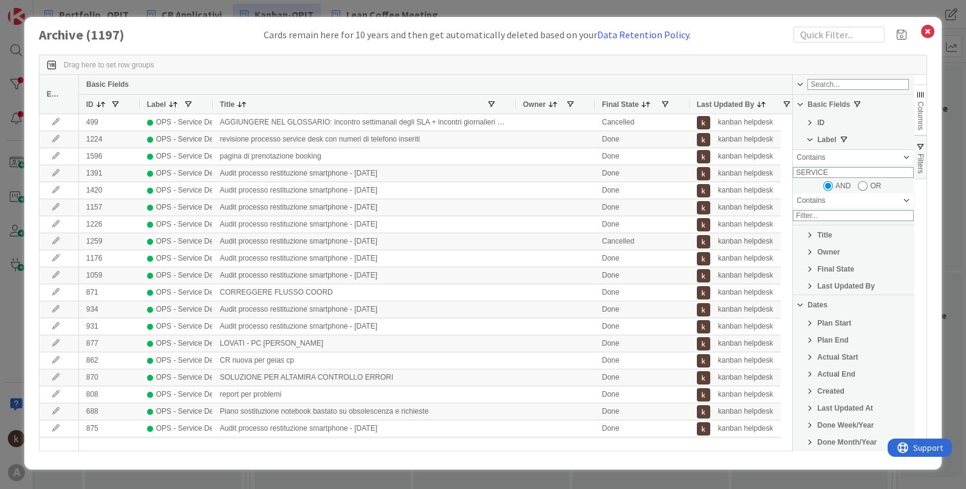
drag, startPoint x: 332, startPoint y: 102, endPoint x: 513, endPoint y: 107, distance: 181.1
click at [513, 107] on div at bounding box center [515, 104] width 5 height 19
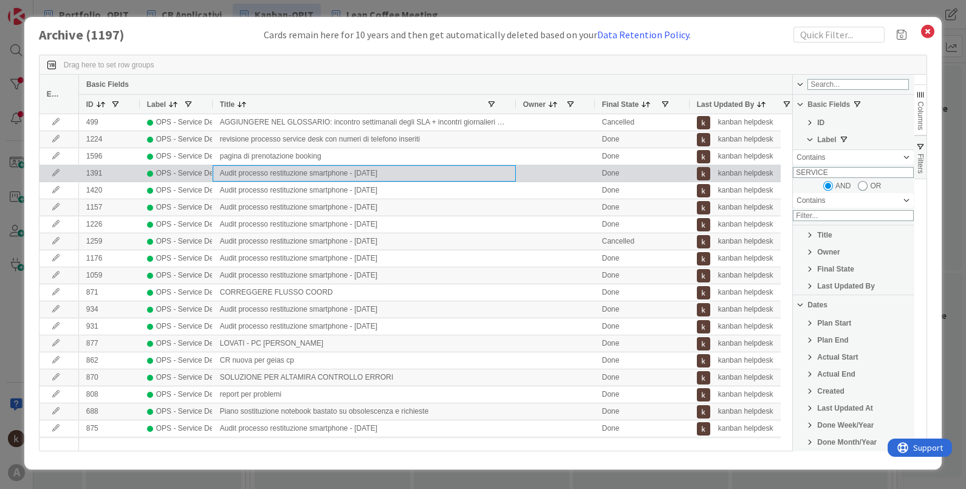
drag, startPoint x: 256, startPoint y: 170, endPoint x: 299, endPoint y: 175, distance: 44.0
click at [299, 175] on div "Audit processo restituzione smartphone - [DATE]" at bounding box center [364, 173] width 303 height 16
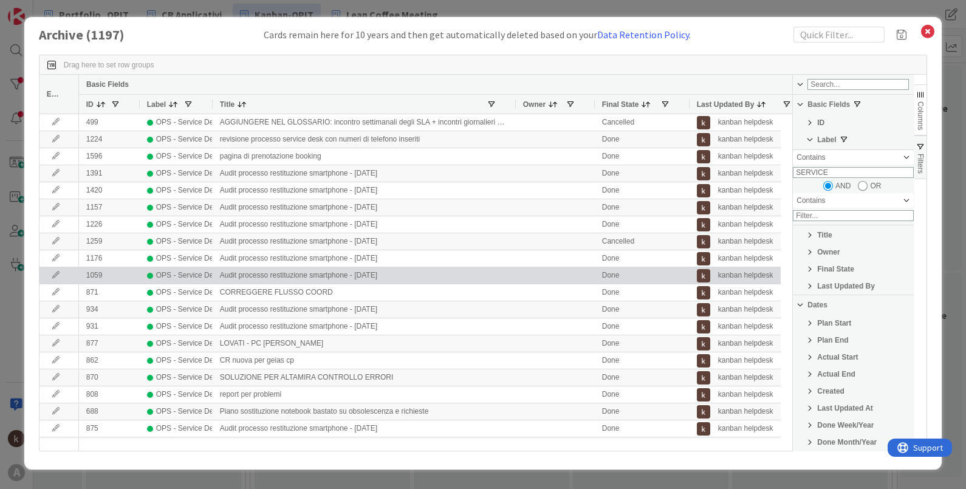
click at [431, 279] on div "Audit processo restituzione smartphone - [DATE]" at bounding box center [364, 275] width 303 height 16
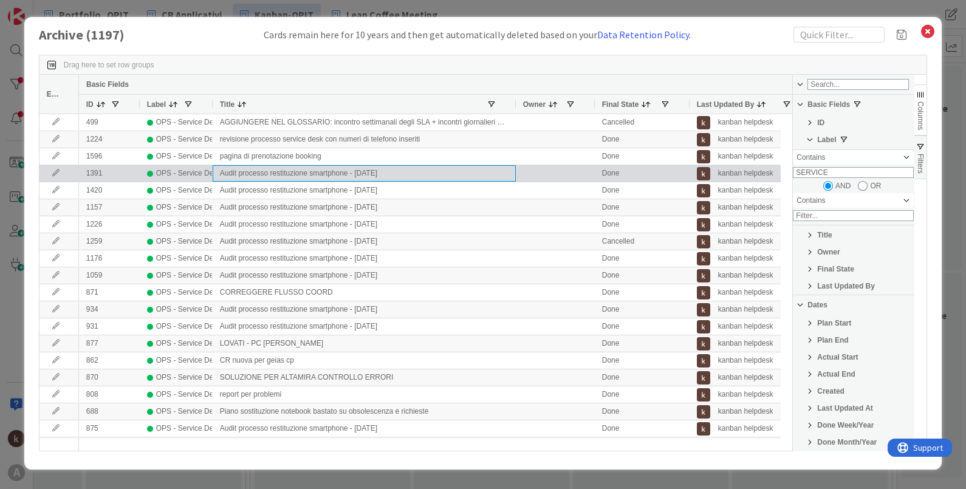
click at [344, 176] on div "Audit processo restituzione smartphone - [DATE]" at bounding box center [364, 173] width 303 height 16
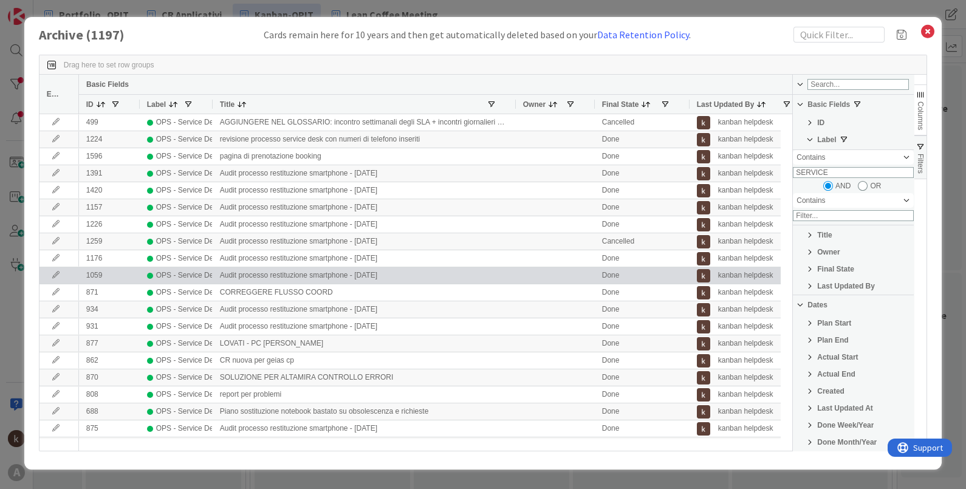
click at [434, 274] on div "Audit processo restituzione smartphone - [DATE]" at bounding box center [364, 275] width 303 height 16
click at [557, 271] on div at bounding box center [555, 275] width 79 height 16
click at [295, 274] on div "Audit processo restituzione smartphone - [DATE]" at bounding box center [364, 275] width 303 height 16
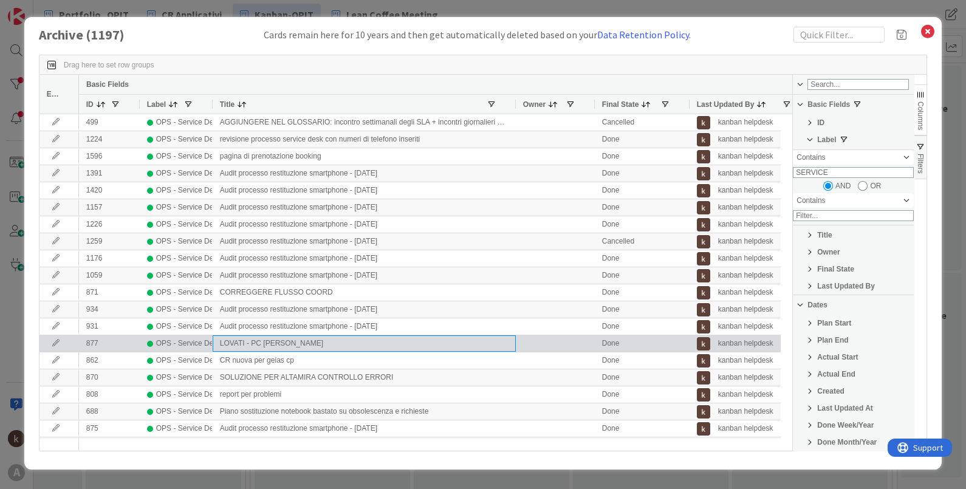
click at [293, 338] on div "LOVATI - PC [PERSON_NAME]" at bounding box center [364, 343] width 303 height 16
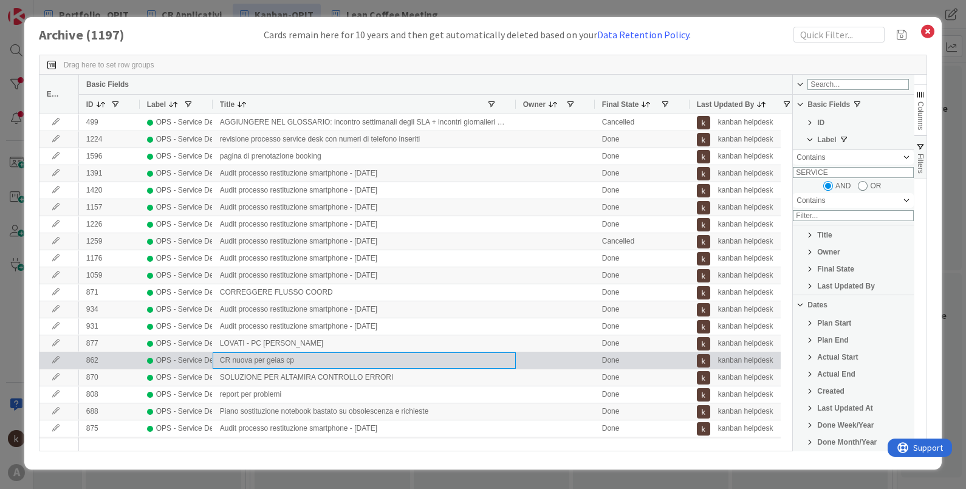
click at [250, 360] on div "CR nuova per geias cp" at bounding box center [364, 360] width 303 height 16
click at [159, 361] on div "OPS - Service Desk" at bounding box center [188, 360] width 65 height 15
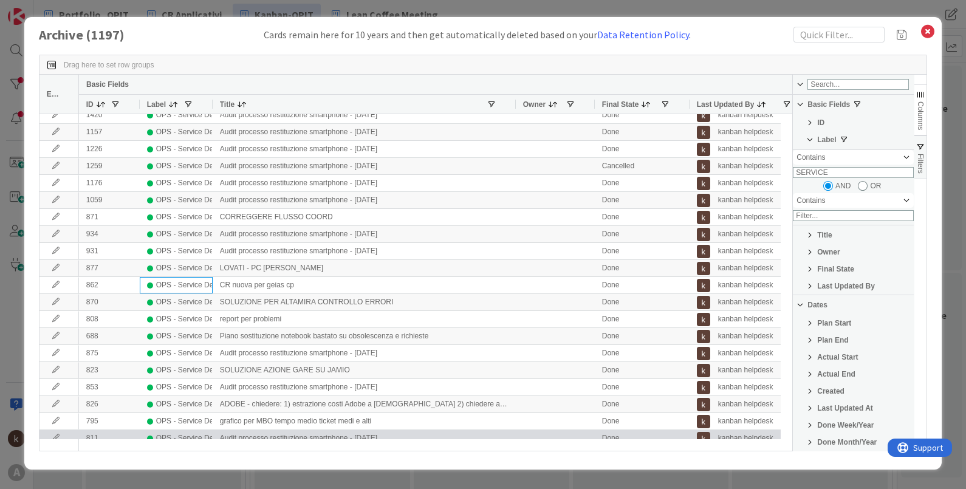
scroll to position [151, 0]
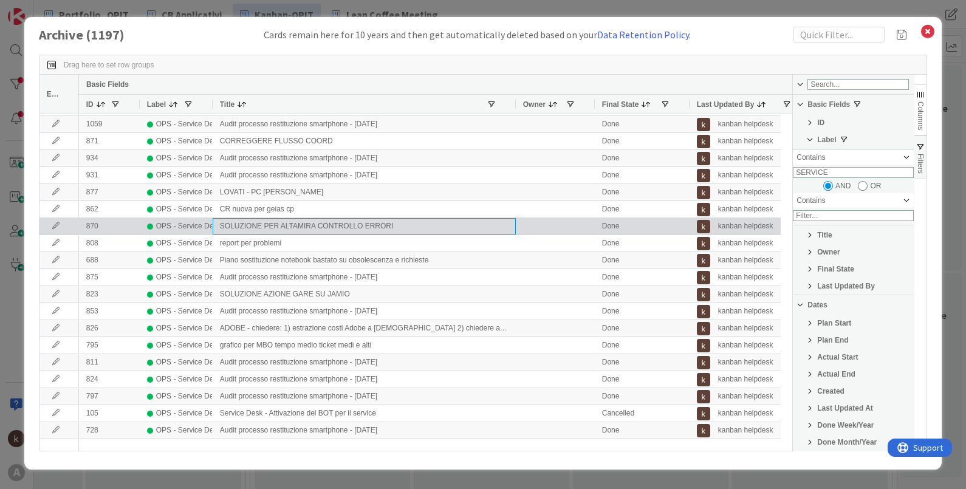
click at [313, 225] on div "SOLUZIONE PER ALTAMIRA CONTROLLO ERRORI" at bounding box center [364, 226] width 303 height 16
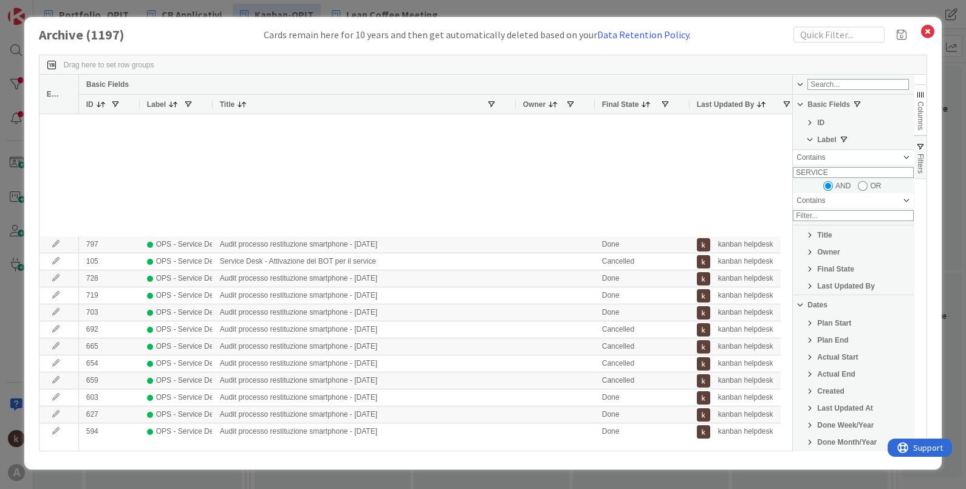
scroll to position [607, 0]
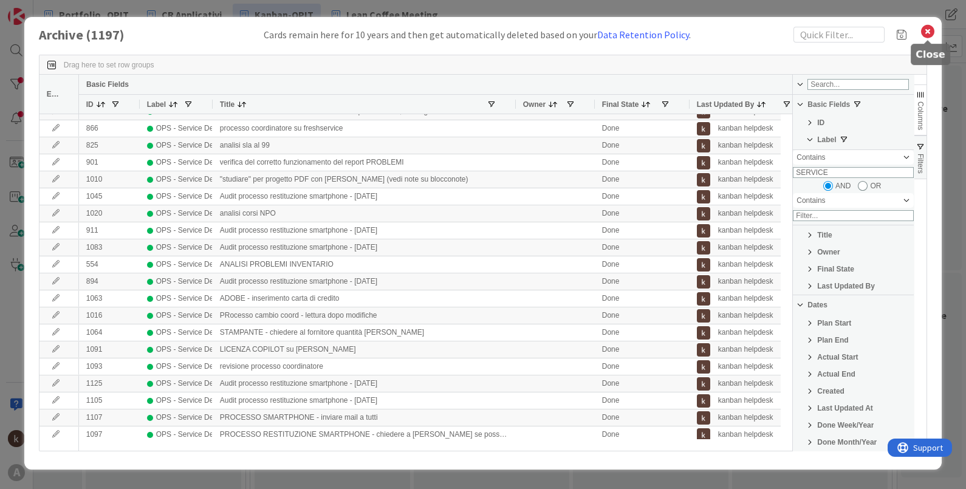
click at [922, 33] on icon at bounding box center [928, 31] width 16 height 17
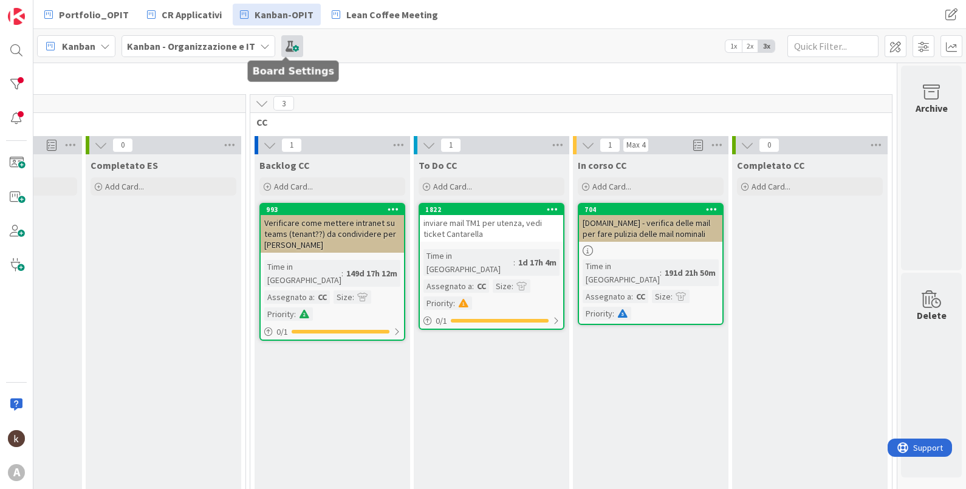
click at [295, 46] on span at bounding box center [292, 46] width 22 height 22
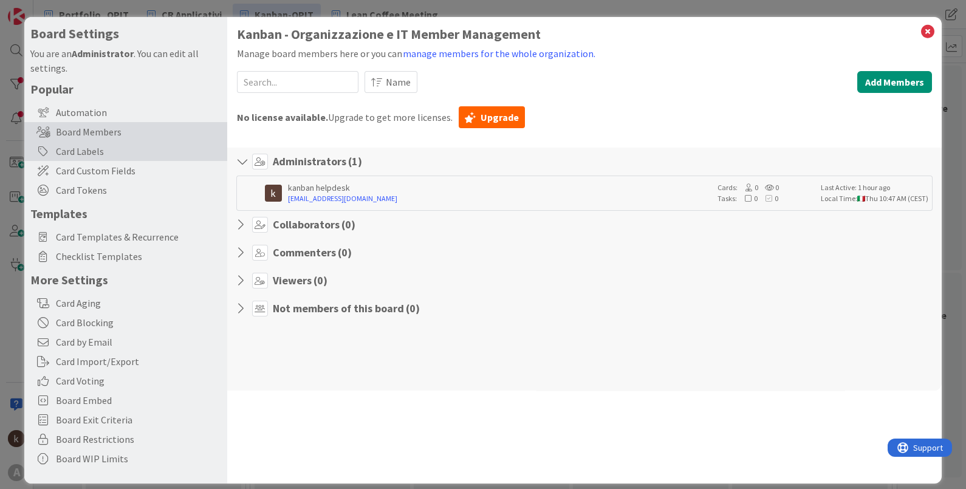
click at [76, 159] on div "Card Labels" at bounding box center [125, 151] width 203 height 19
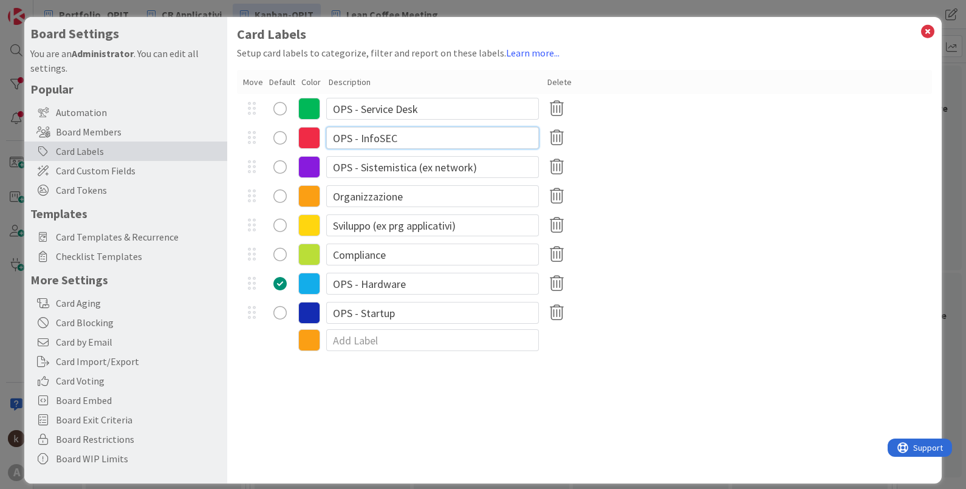
click at [433, 135] on input "OPS - InfoSEC" at bounding box center [432, 138] width 213 height 22
type input "OPS - Security (ex InfoSEC)"
click at [743, 243] on div "Compliance" at bounding box center [584, 254] width 695 height 29
click at [412, 282] on input "OPS - Hardware" at bounding box center [432, 284] width 213 height 22
click at [405, 307] on input "OPS - Startup" at bounding box center [432, 313] width 213 height 22
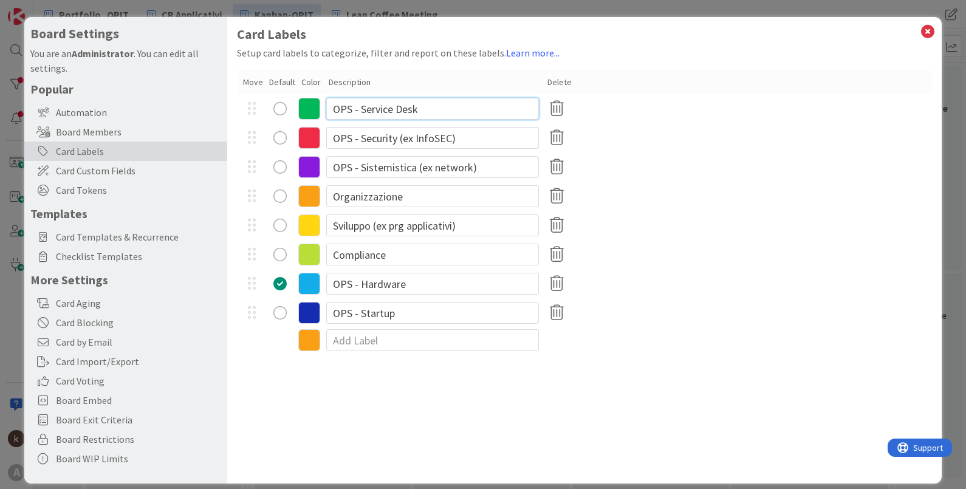
drag, startPoint x: 352, startPoint y: 107, endPoint x: 267, endPoint y: 96, distance: 85.7
click at [267, 96] on div "OPS - Service Desk" at bounding box center [584, 108] width 695 height 29
type input "NON USARE - Service Desk"
click at [745, 200] on div "Organizzazione" at bounding box center [584, 196] width 695 height 29
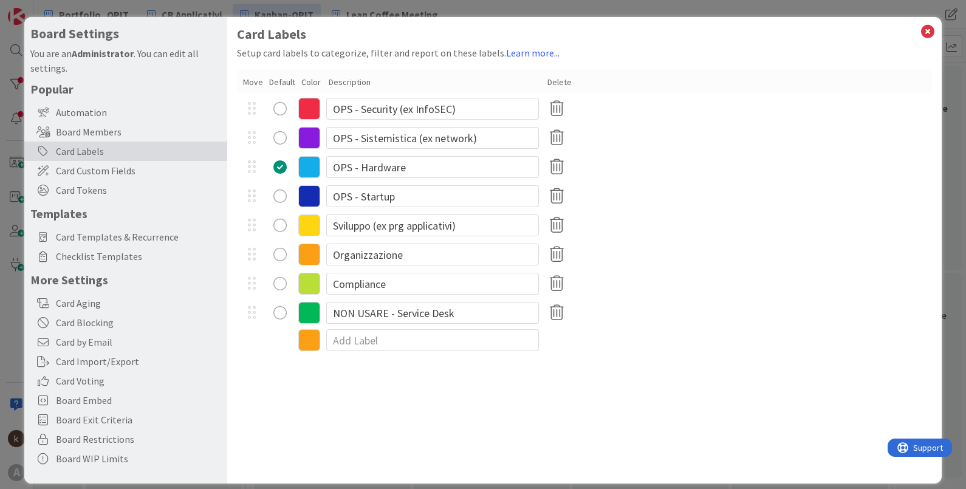
click at [748, 322] on div "NON USARE - Service Desk" at bounding box center [584, 312] width 695 height 29
